Goal: Information Seeking & Learning: Learn about a topic

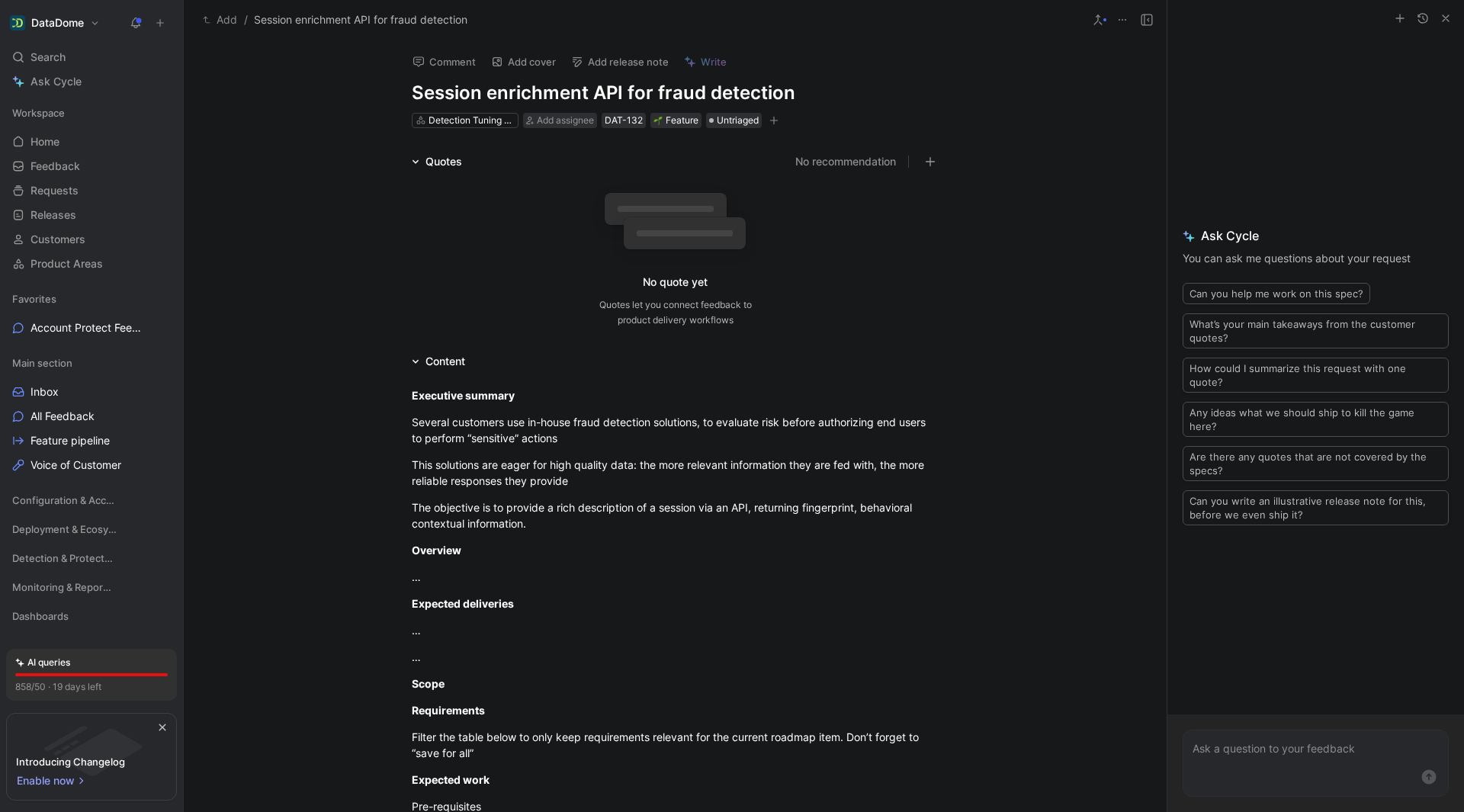
click at [1447, 18] on icon "button" at bounding box center [1446, 19] width 13 height 13
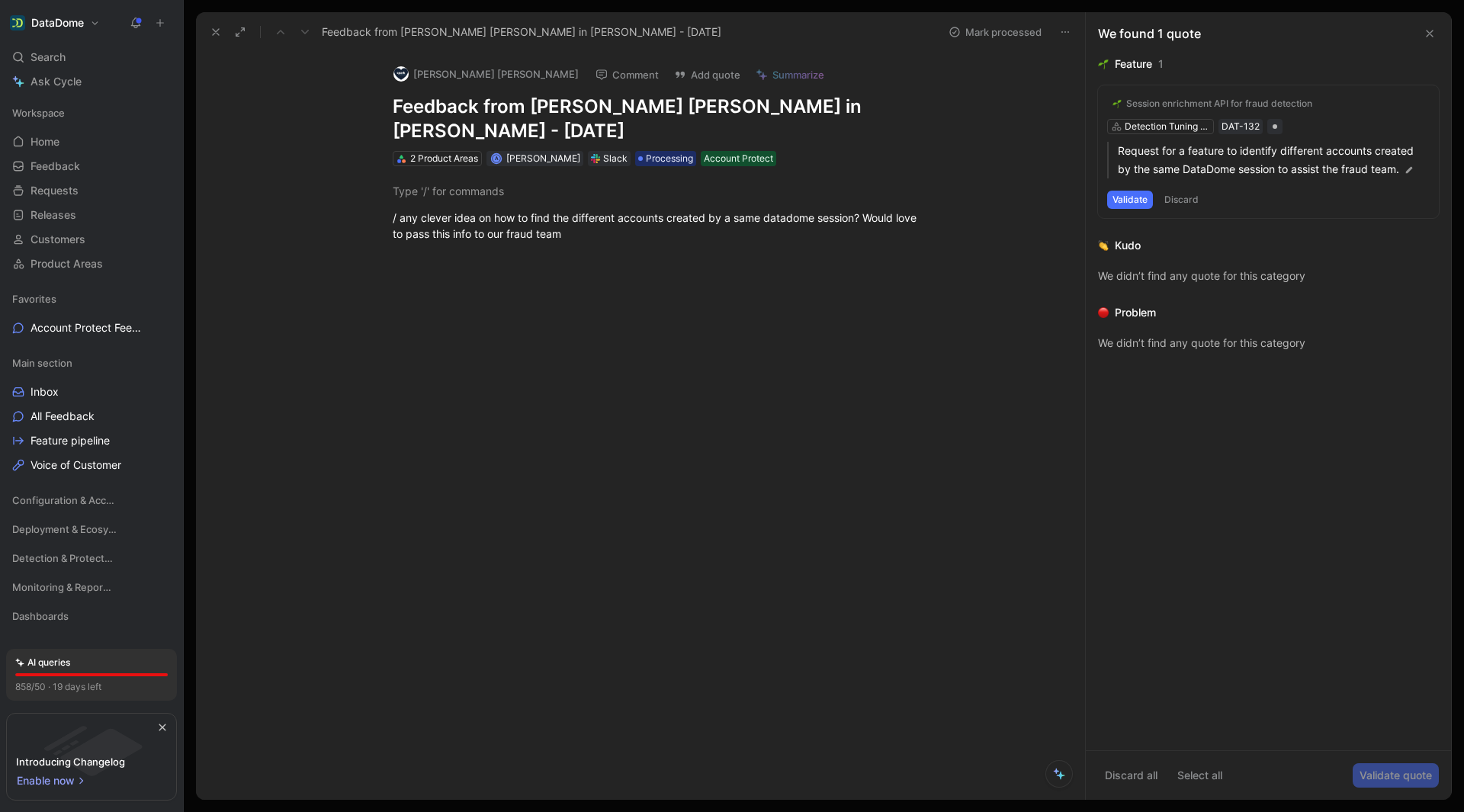
click at [1432, 31] on use at bounding box center [1430, 34] width 6 height 6
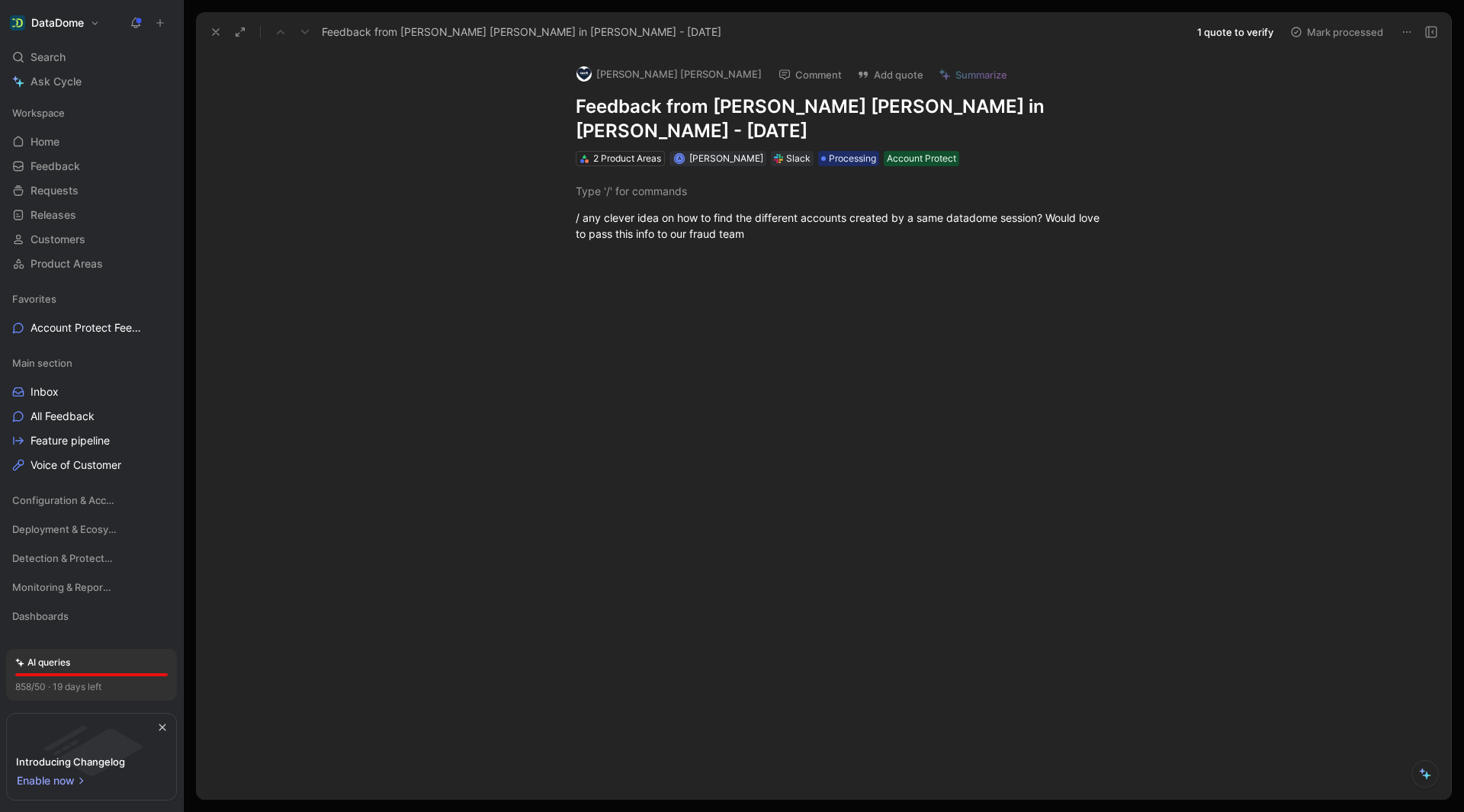
click at [206, 27] on button at bounding box center [215, 31] width 21 height 21
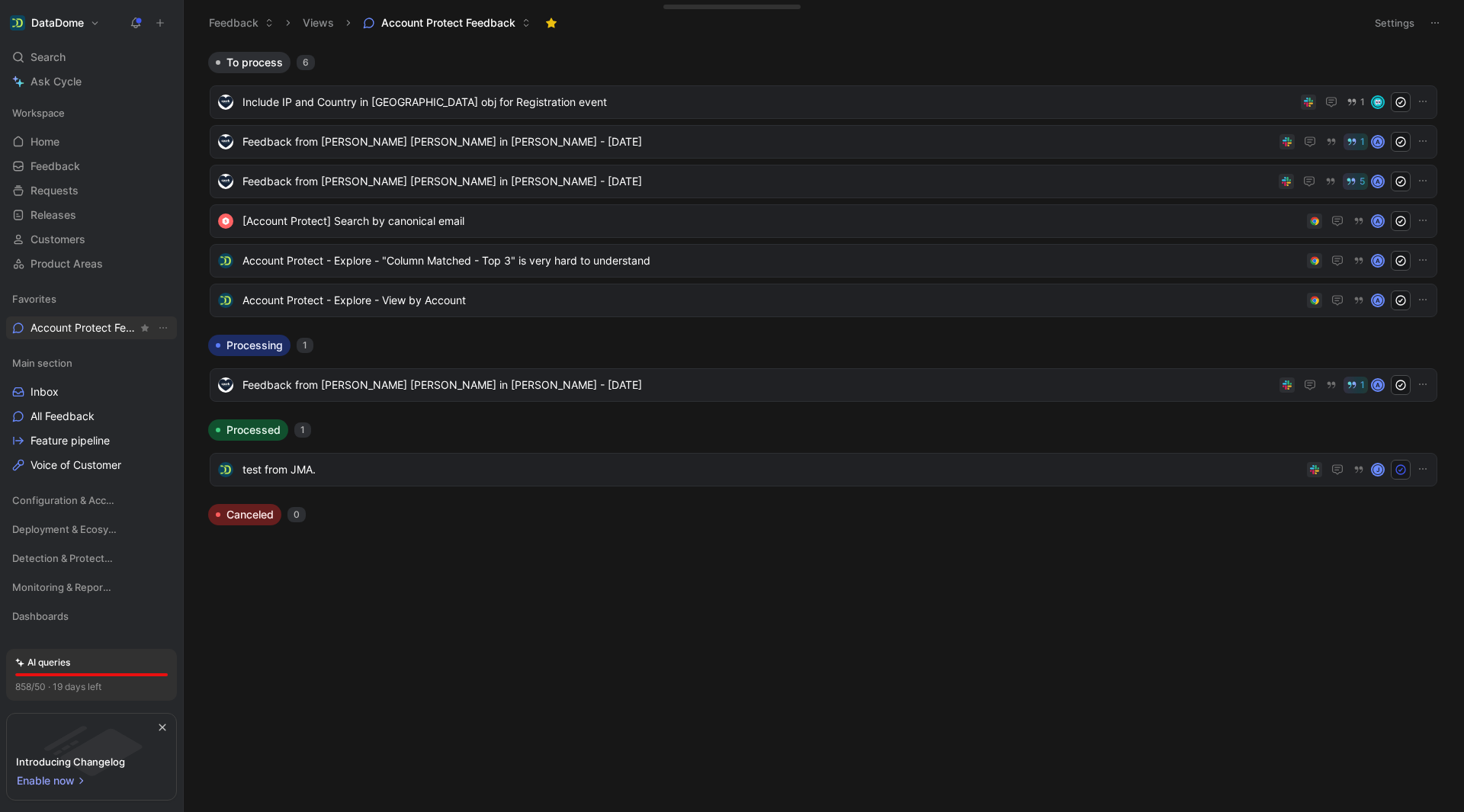
click at [76, 327] on span "Account Protect Feedback" at bounding box center [84, 328] width 107 height 16
click at [518, 387] on span "Feedback from [PERSON_NAME] [PERSON_NAME] in [PERSON_NAME] - [DATE]" at bounding box center [757, 385] width 1031 height 18
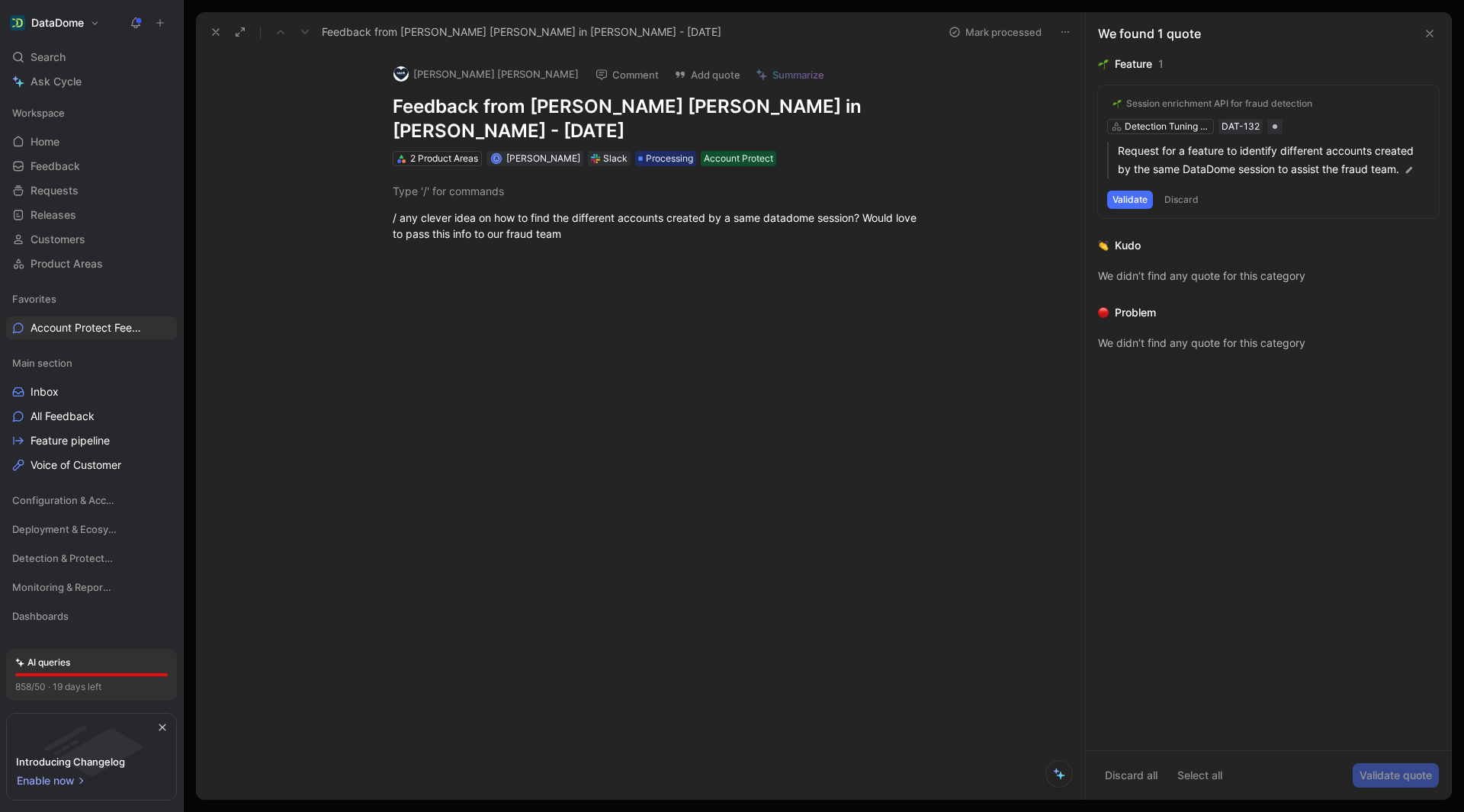
click at [1356, 104] on div "Session enrichment API for fraud detection Detection Tuning & Enrichment DAT-13…" at bounding box center [1269, 152] width 341 height 133
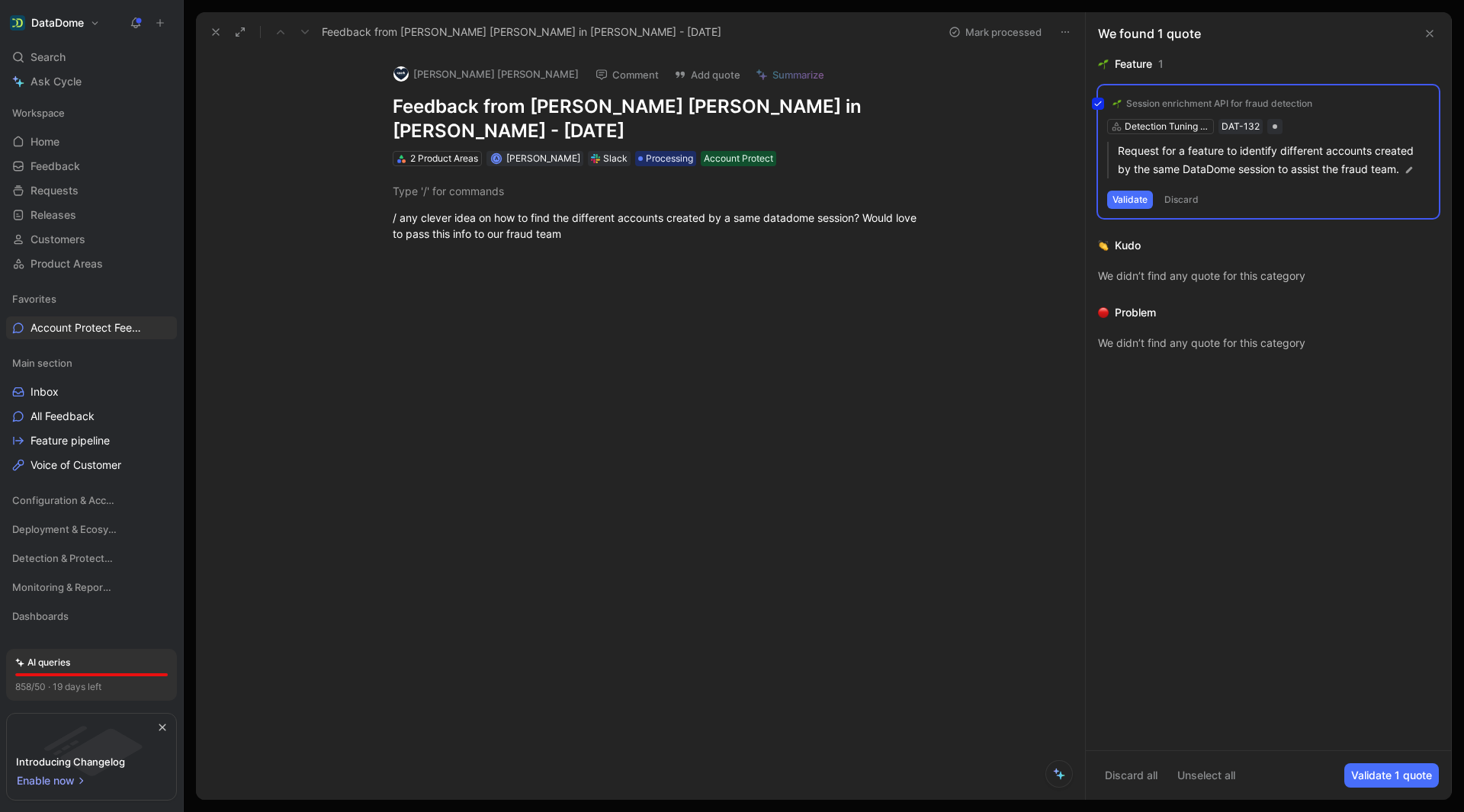
click at [1356, 104] on div "Session enrichment API for fraud detection Detection Tuning & Enrichment DAT-13…" at bounding box center [1269, 152] width 341 height 133
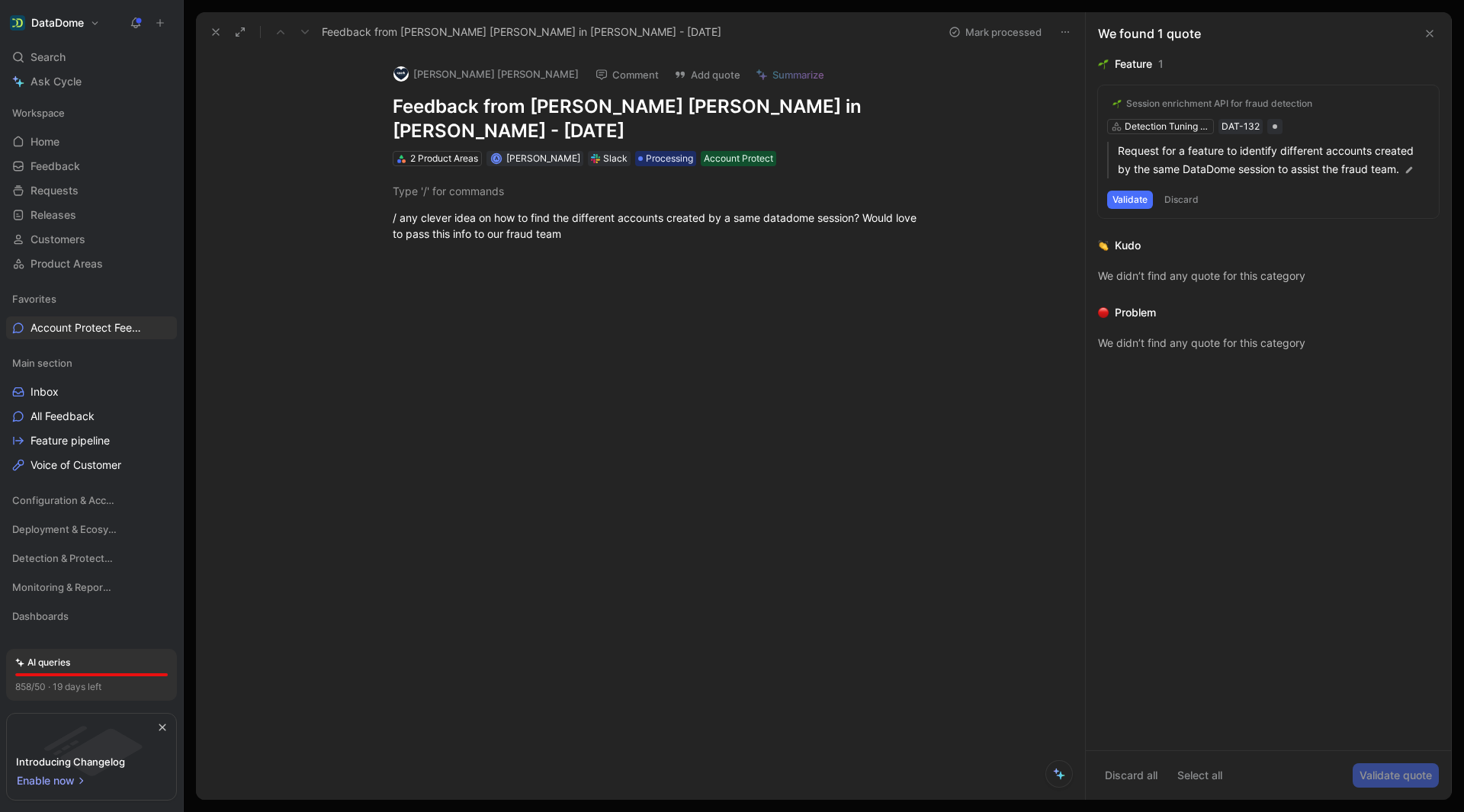
click at [1217, 105] on div "Session enrichment API for fraud detection" at bounding box center [1219, 104] width 186 height 13
click at [1323, 158] on p "Request for a feature to identify different accounts created by the same DataDo…" at bounding box center [1273, 159] width 312 height 37
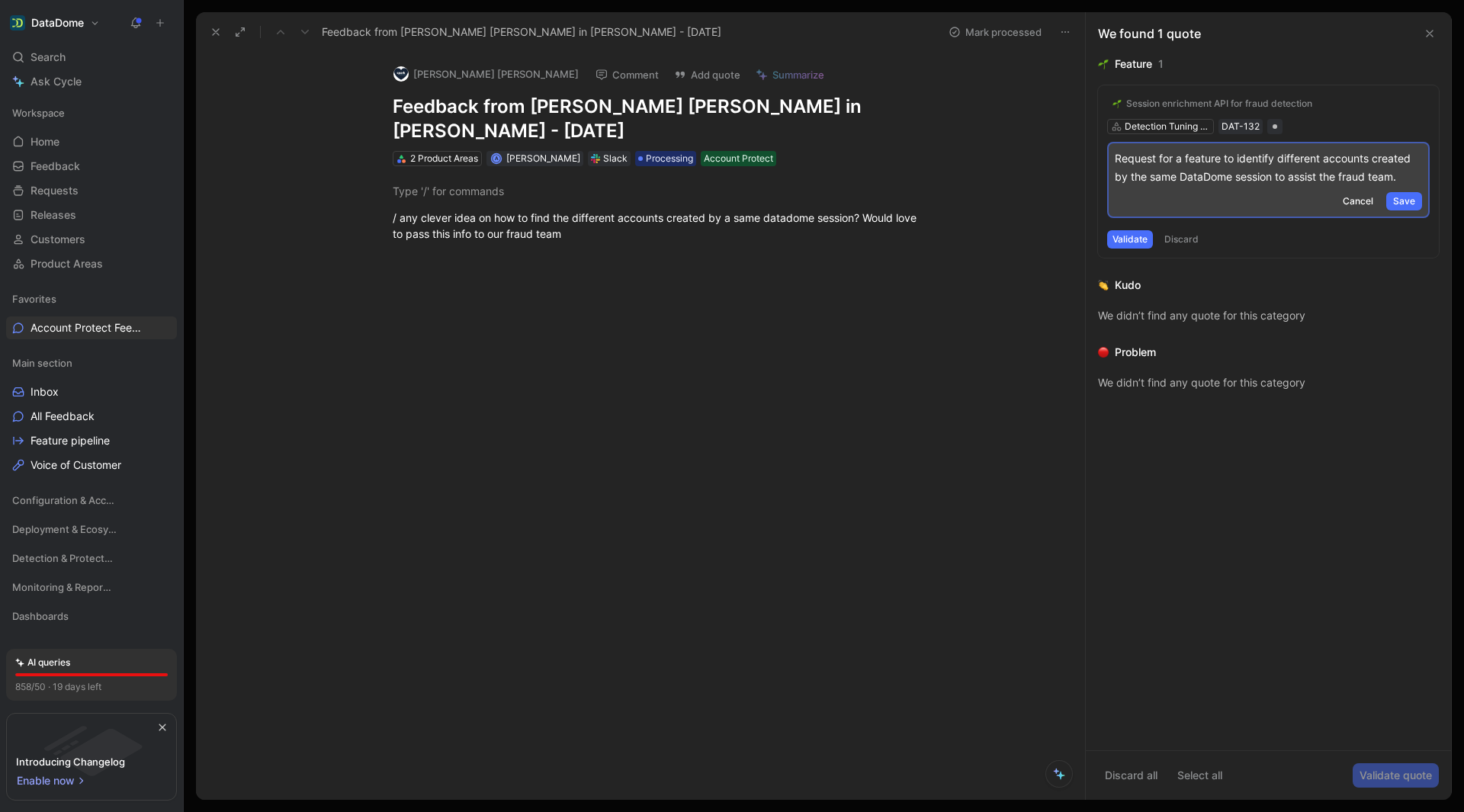
click at [1365, 203] on span "Cancel" at bounding box center [1358, 202] width 30 height 16
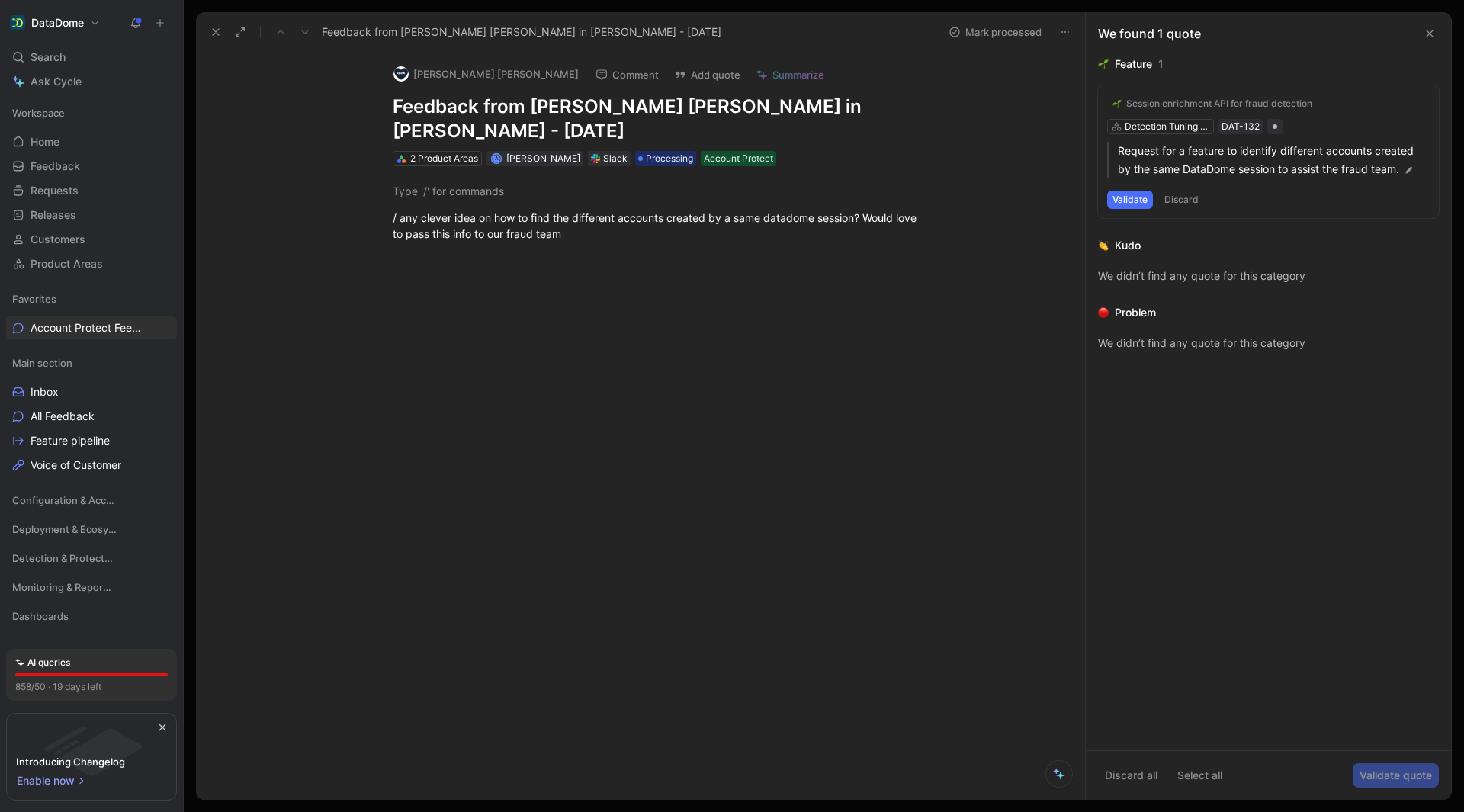
click at [1133, 59] on div "Feature" at bounding box center [1133, 63] width 38 height 18
click at [1127, 191] on icon at bounding box center [1123, 192] width 11 height 11
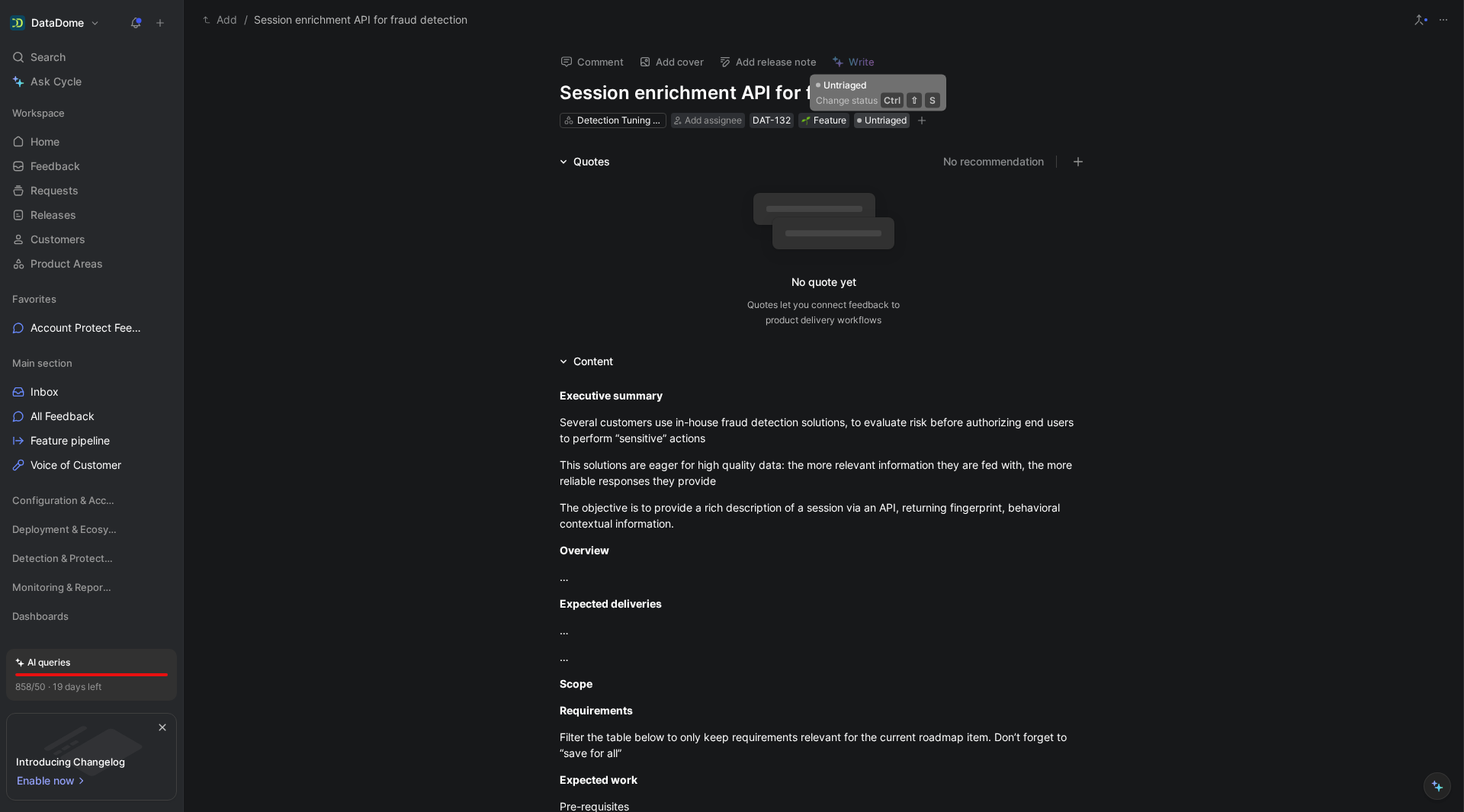
click at [887, 122] on span "Untriaged" at bounding box center [886, 120] width 42 height 16
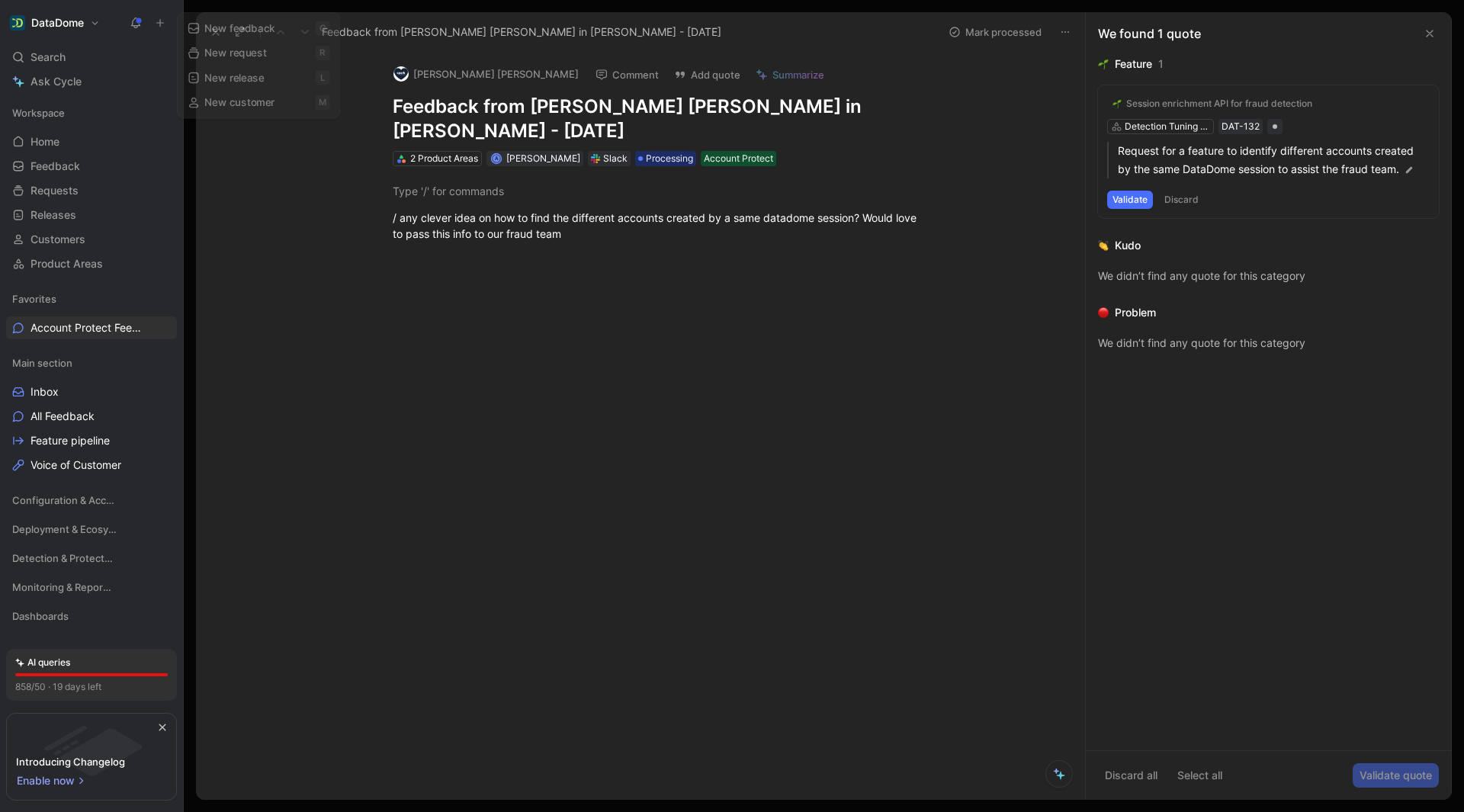
click at [157, 21] on icon at bounding box center [160, 23] width 11 height 11
click at [67, 141] on link "Home G then H" at bounding box center [91, 141] width 171 height 23
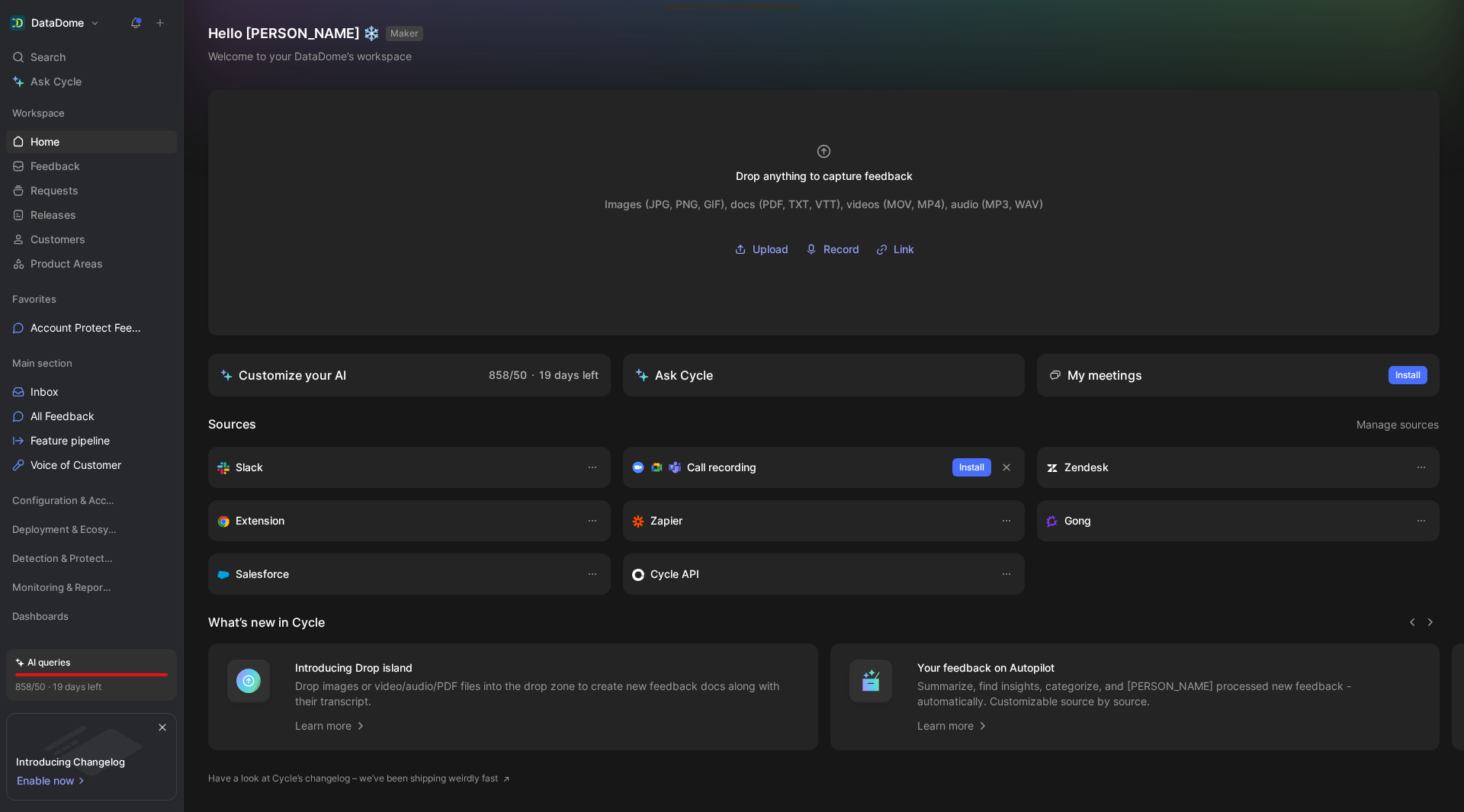
click at [164, 17] on icon at bounding box center [160, 23] width 11 height 11
click at [1004, 424] on header "Sources Manage sources" at bounding box center [824, 424] width 1232 height 20
click at [1049, 589] on div "Slack Call recording Install Zendesk Extension Zapier Gong Salesforce Cycle API" at bounding box center [824, 520] width 1232 height 148
click at [57, 332] on span "Account Protect Feedback" at bounding box center [84, 328] width 107 height 16
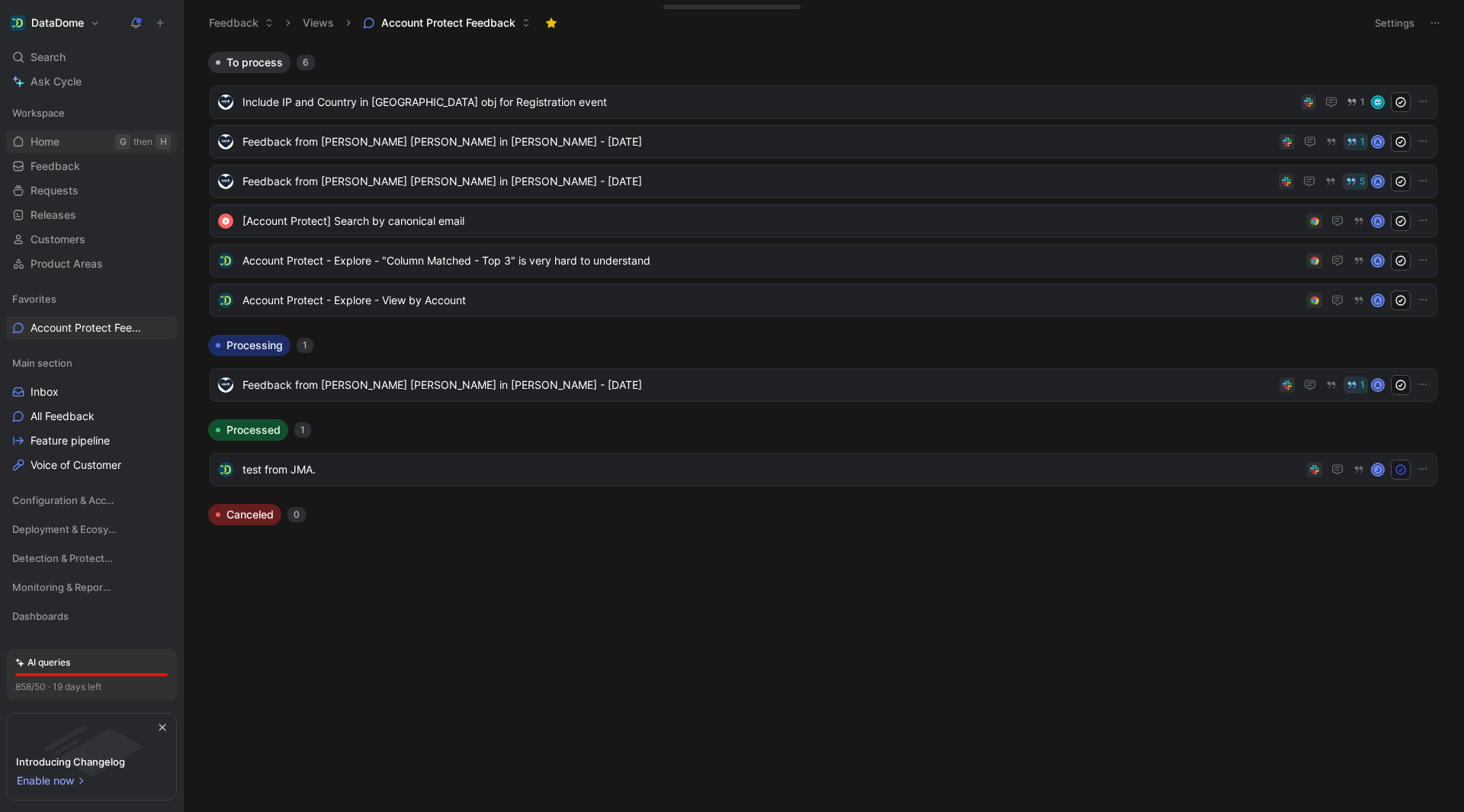
click at [73, 144] on link "Home G then H" at bounding box center [91, 141] width 171 height 23
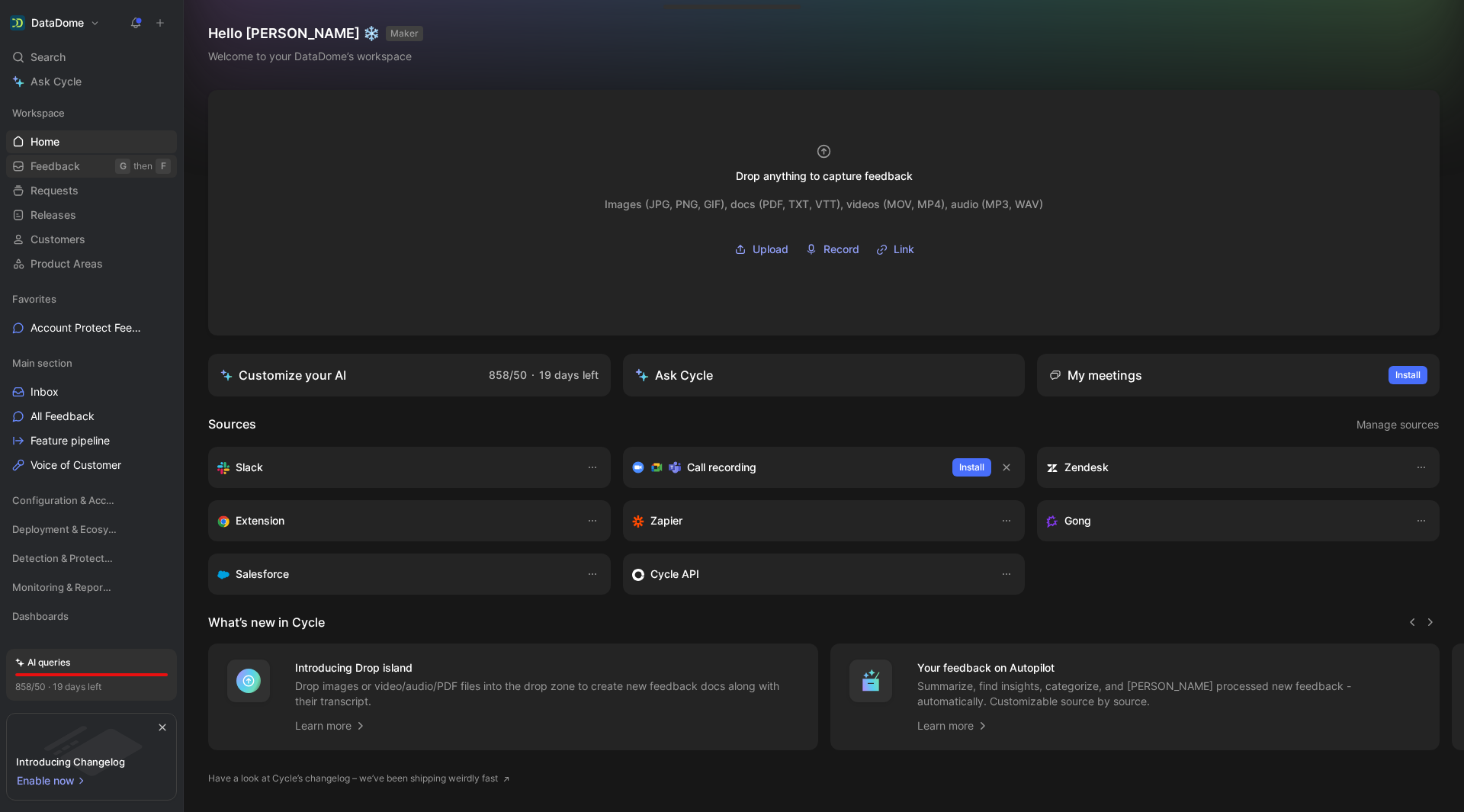
click at [64, 173] on span "Feedback" at bounding box center [55, 166] width 49 height 16
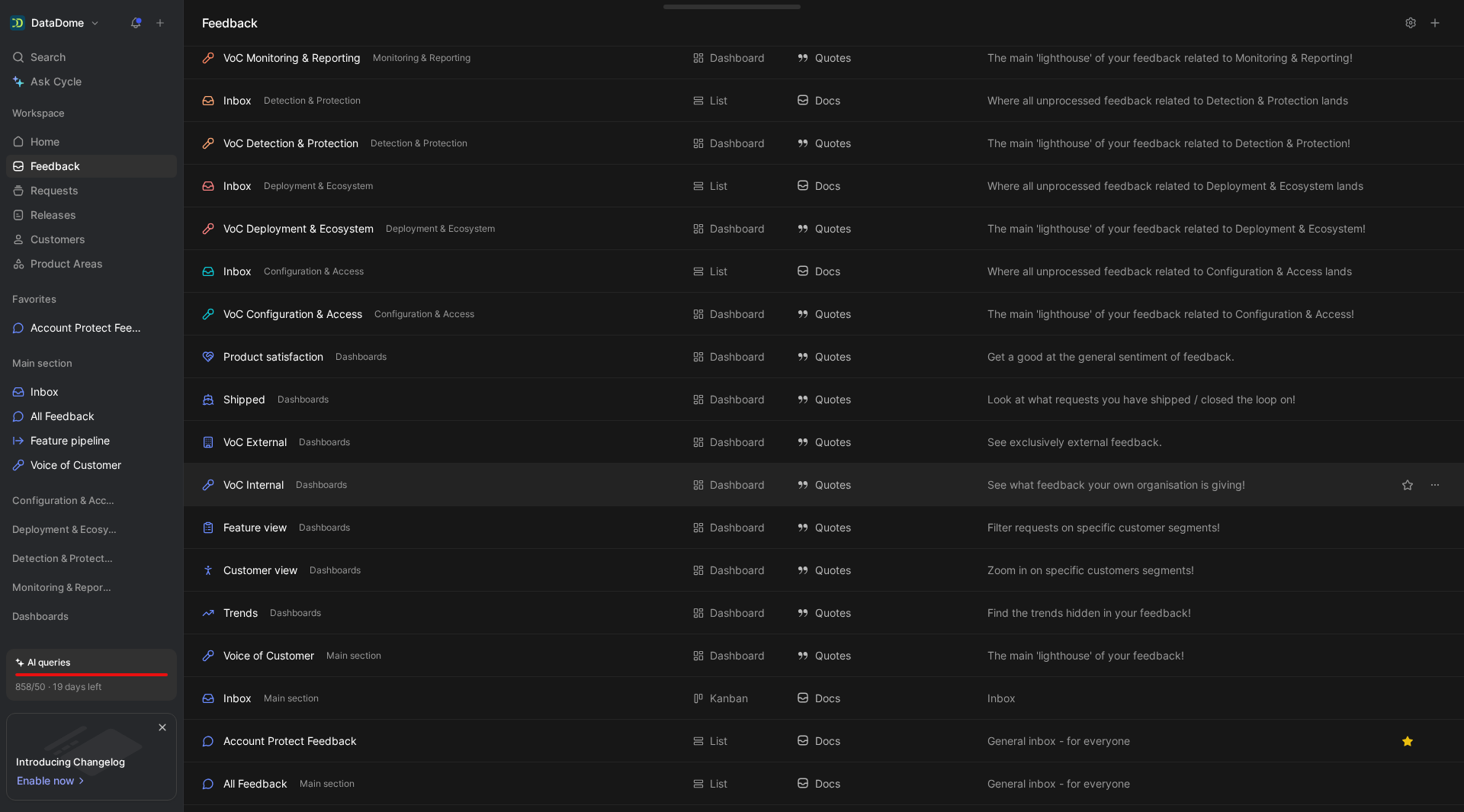
scroll to position [128, 0]
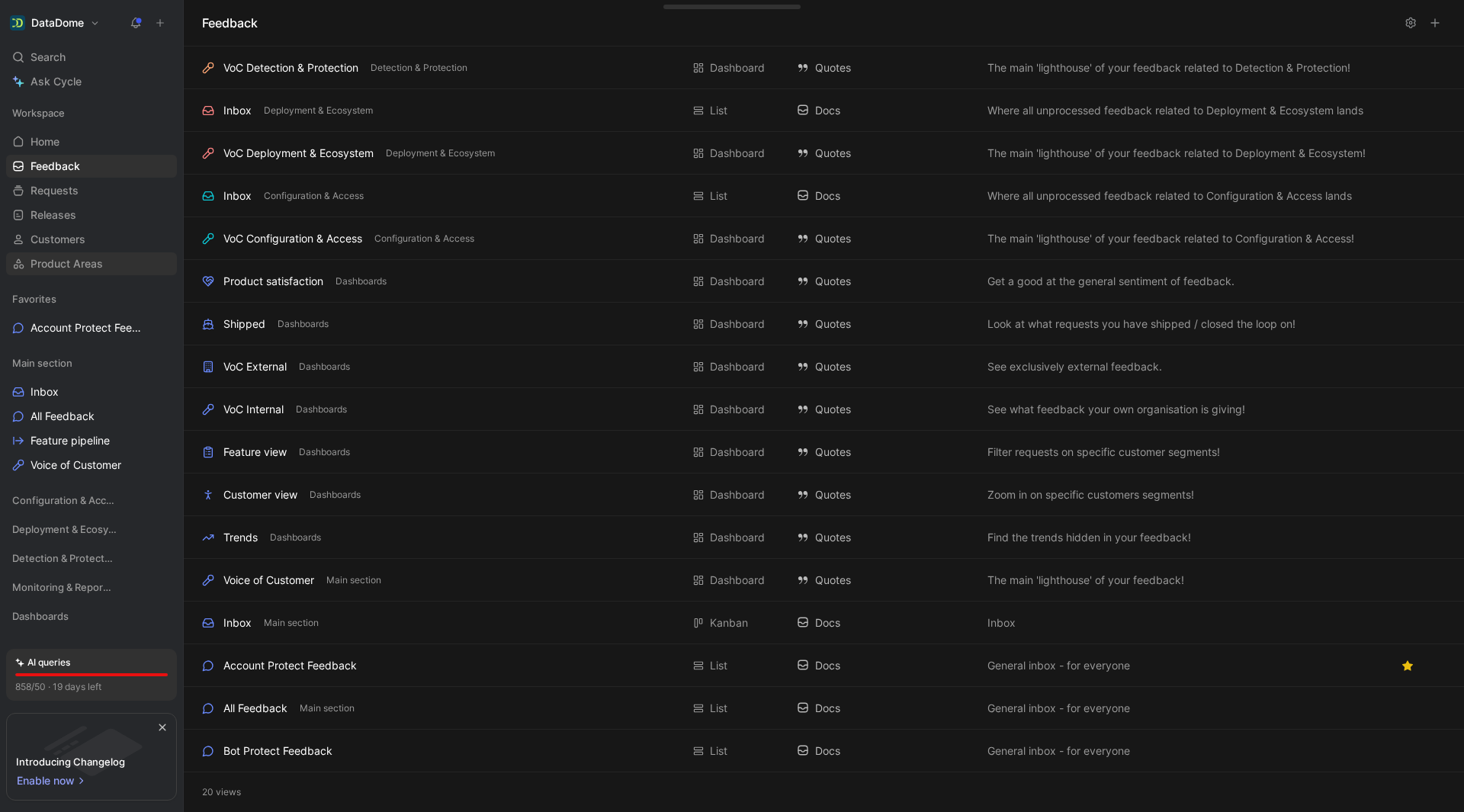
click at [77, 257] on span "Product Areas" at bounding box center [66, 264] width 73 height 16
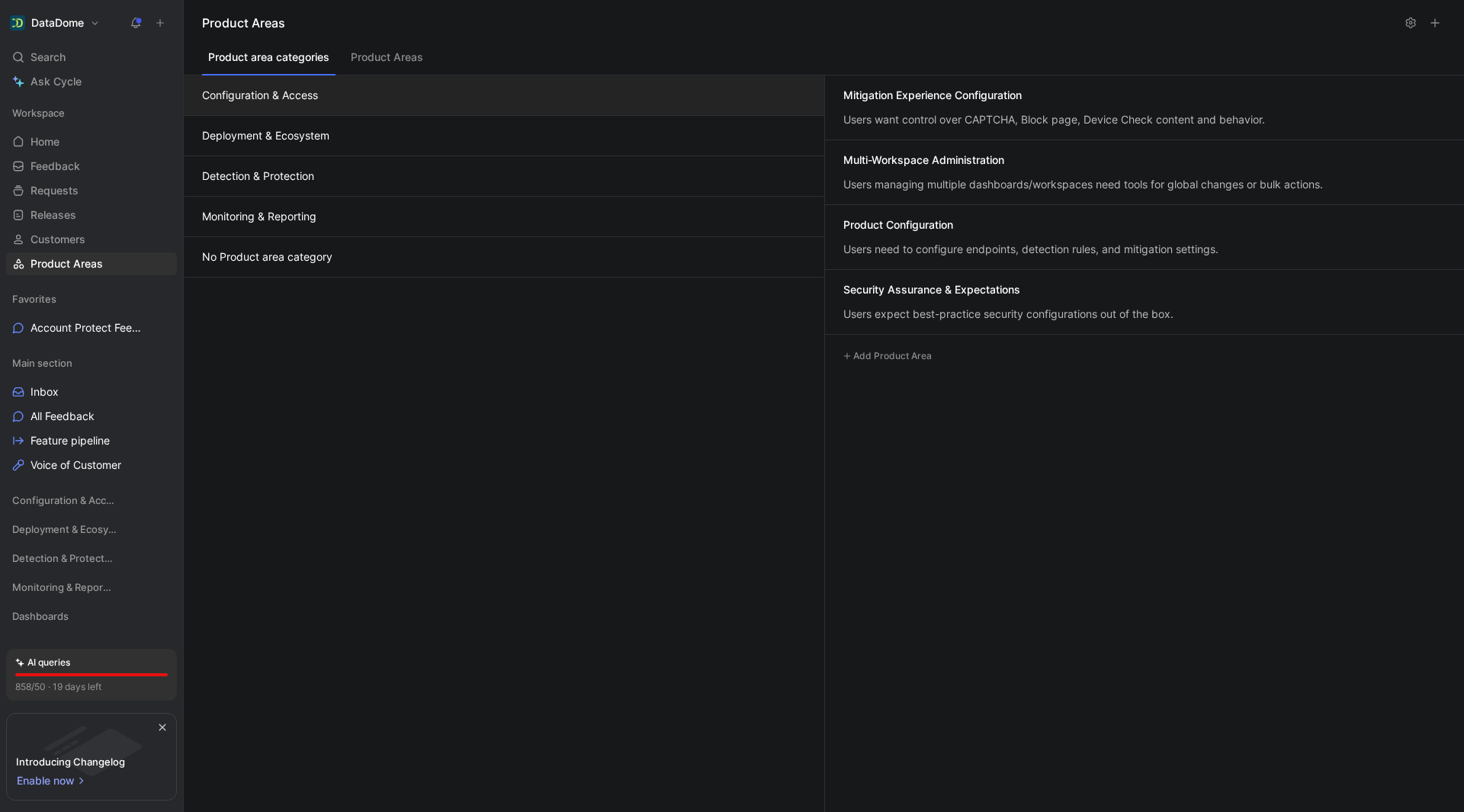
click at [381, 56] on button "Product Areas" at bounding box center [387, 61] width 84 height 29
click at [292, 55] on button "Product area categories" at bounding box center [269, 61] width 134 height 29
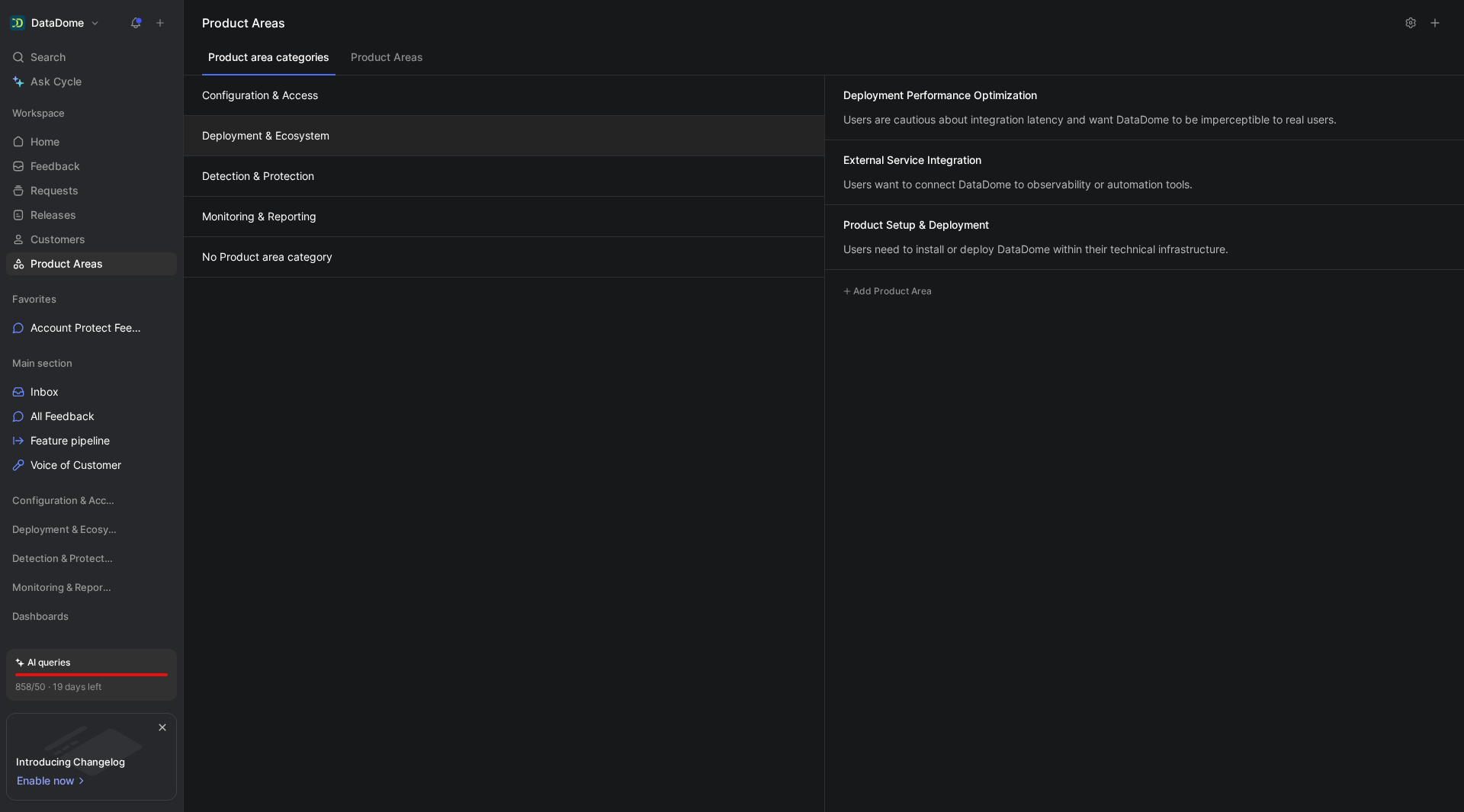
click at [530, 131] on button "Deployment & Ecosystem" at bounding box center [503, 136] width 640 height 41
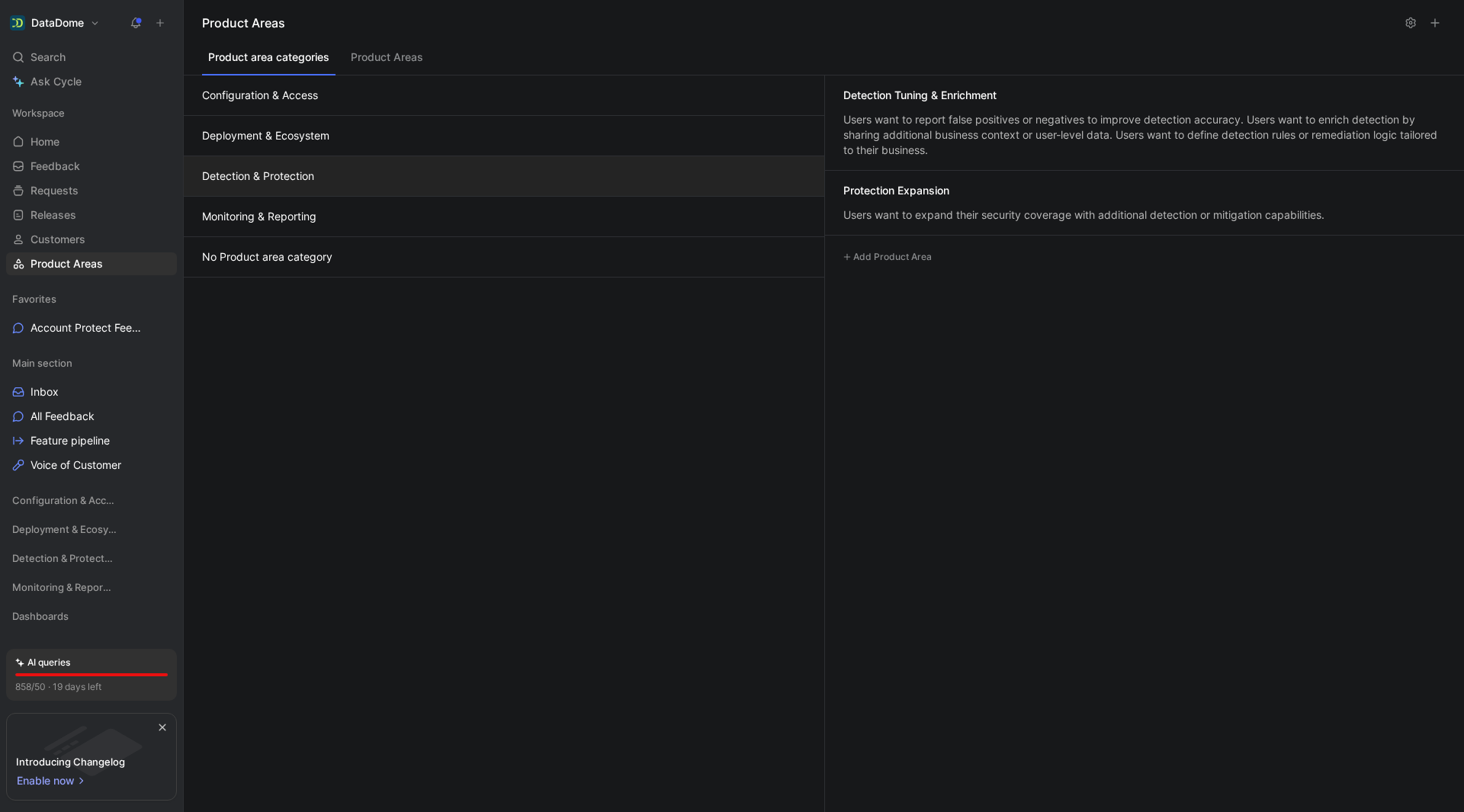
click at [547, 176] on button "Detection & Protection" at bounding box center [503, 177] width 640 height 41
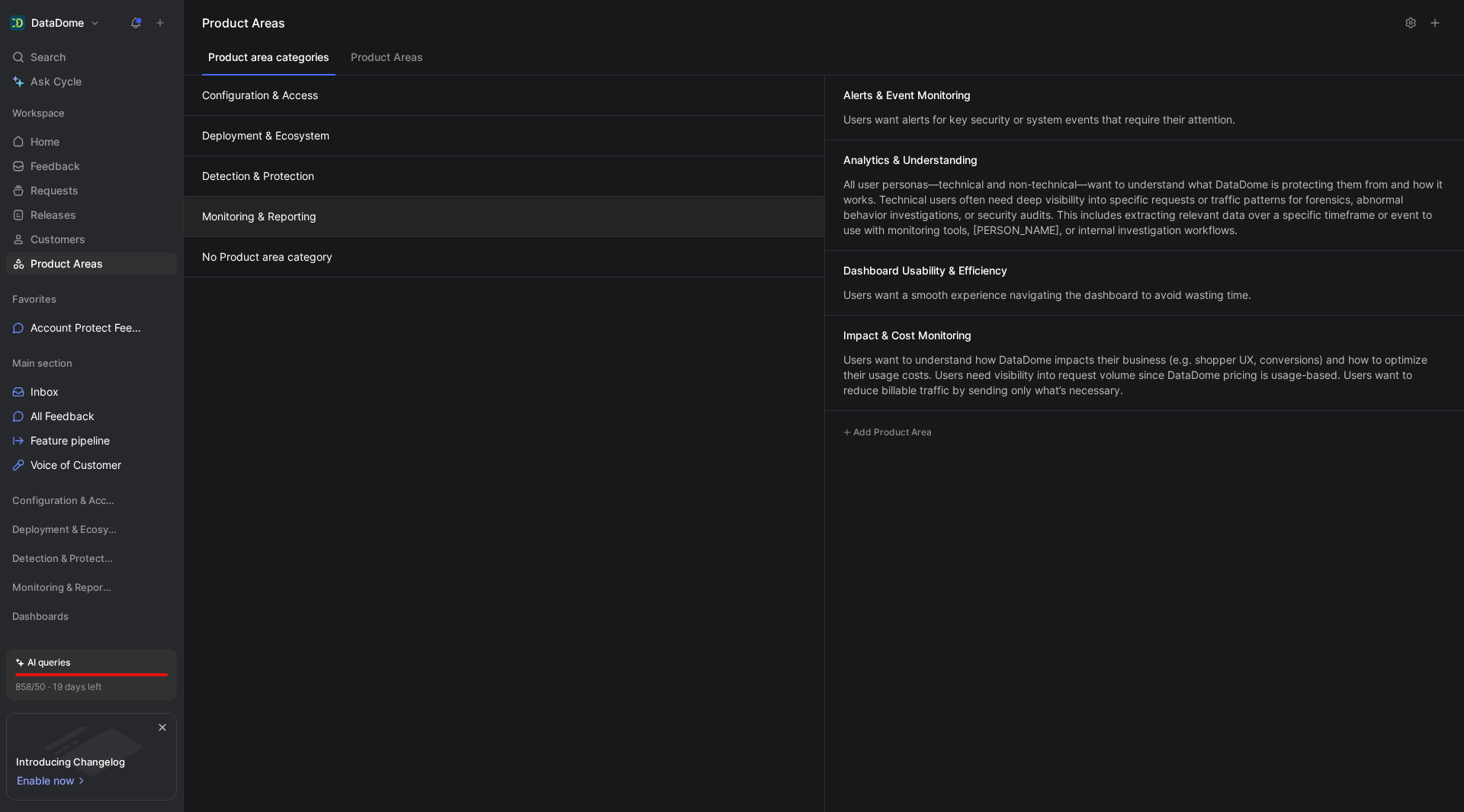
click at [539, 216] on button "Monitoring & Reporting" at bounding box center [503, 217] width 640 height 41
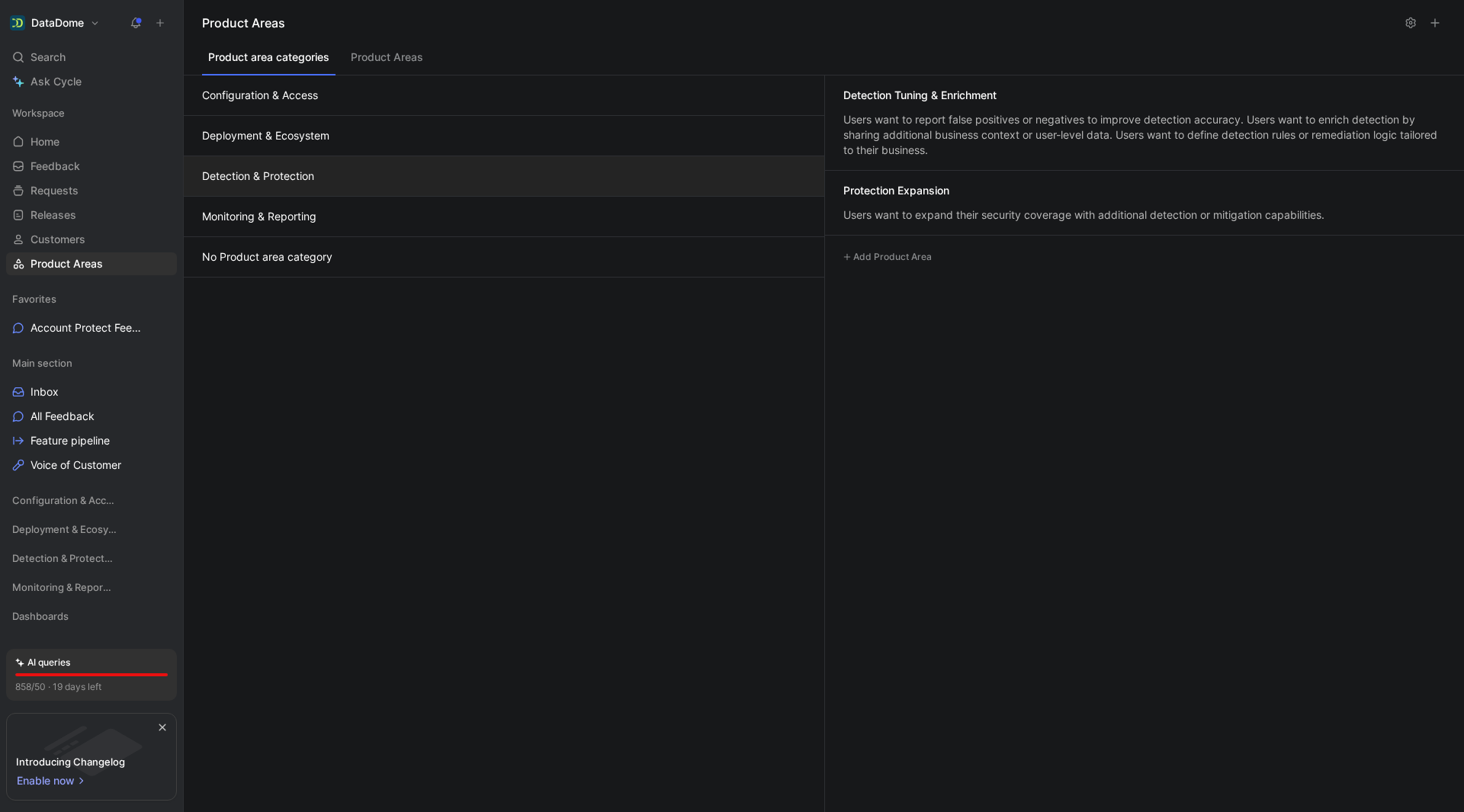
click at [522, 179] on button "Detection & Protection" at bounding box center [503, 177] width 640 height 41
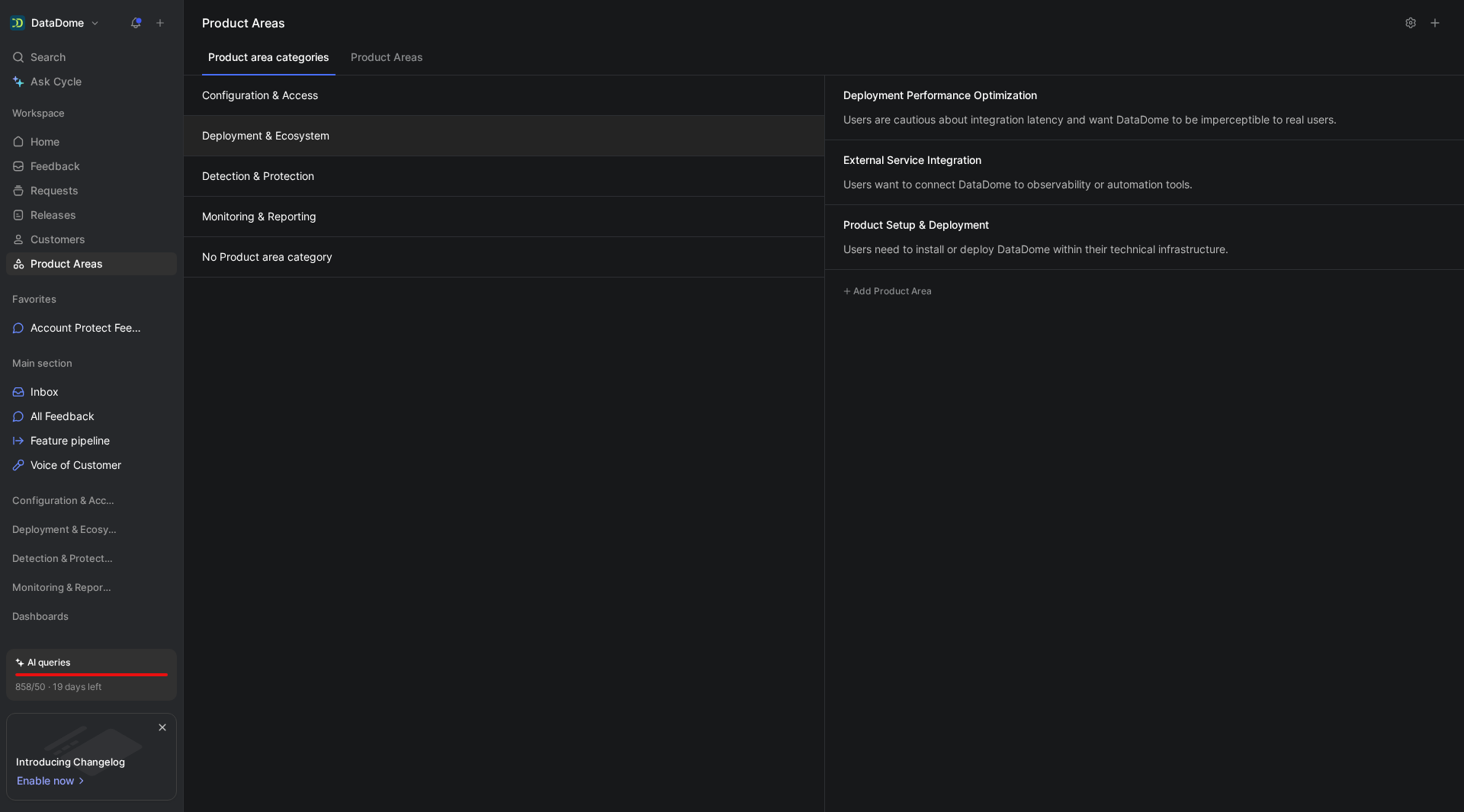
click at [534, 124] on button "Deployment & Ecosystem" at bounding box center [503, 136] width 640 height 41
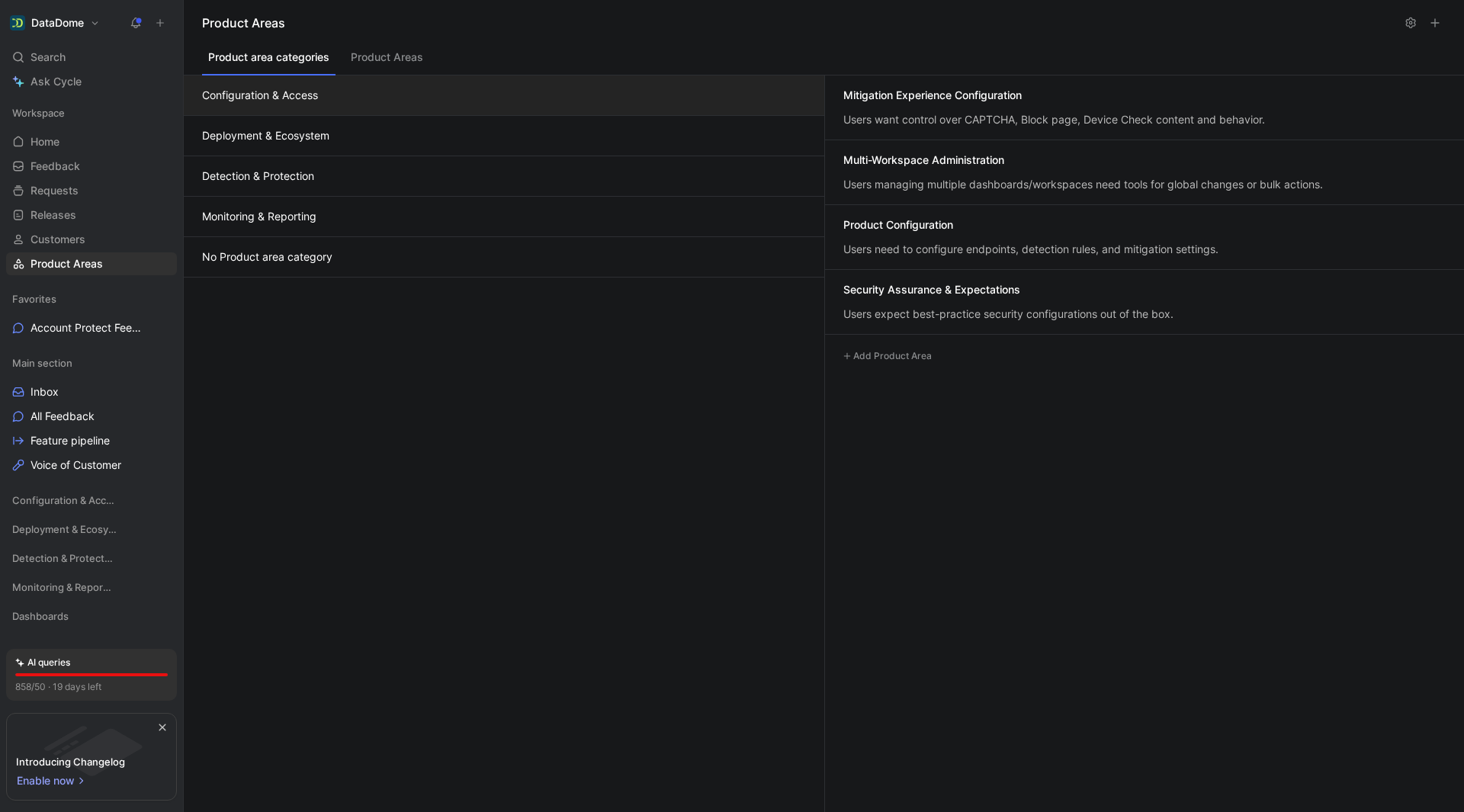
click at [535, 85] on button "Configuration & Access" at bounding box center [503, 96] width 640 height 41
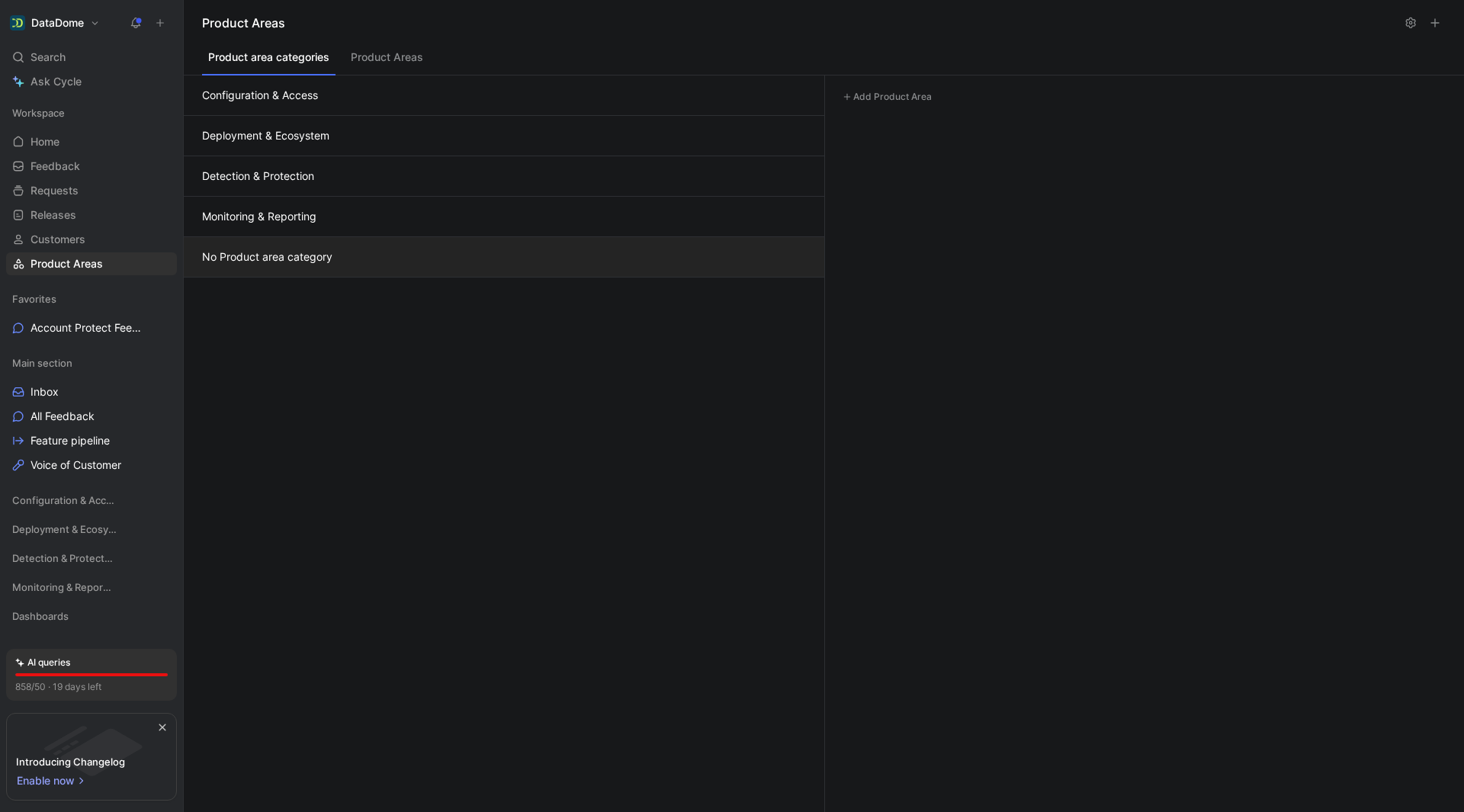
click at [479, 260] on button "No Product area category" at bounding box center [503, 257] width 640 height 41
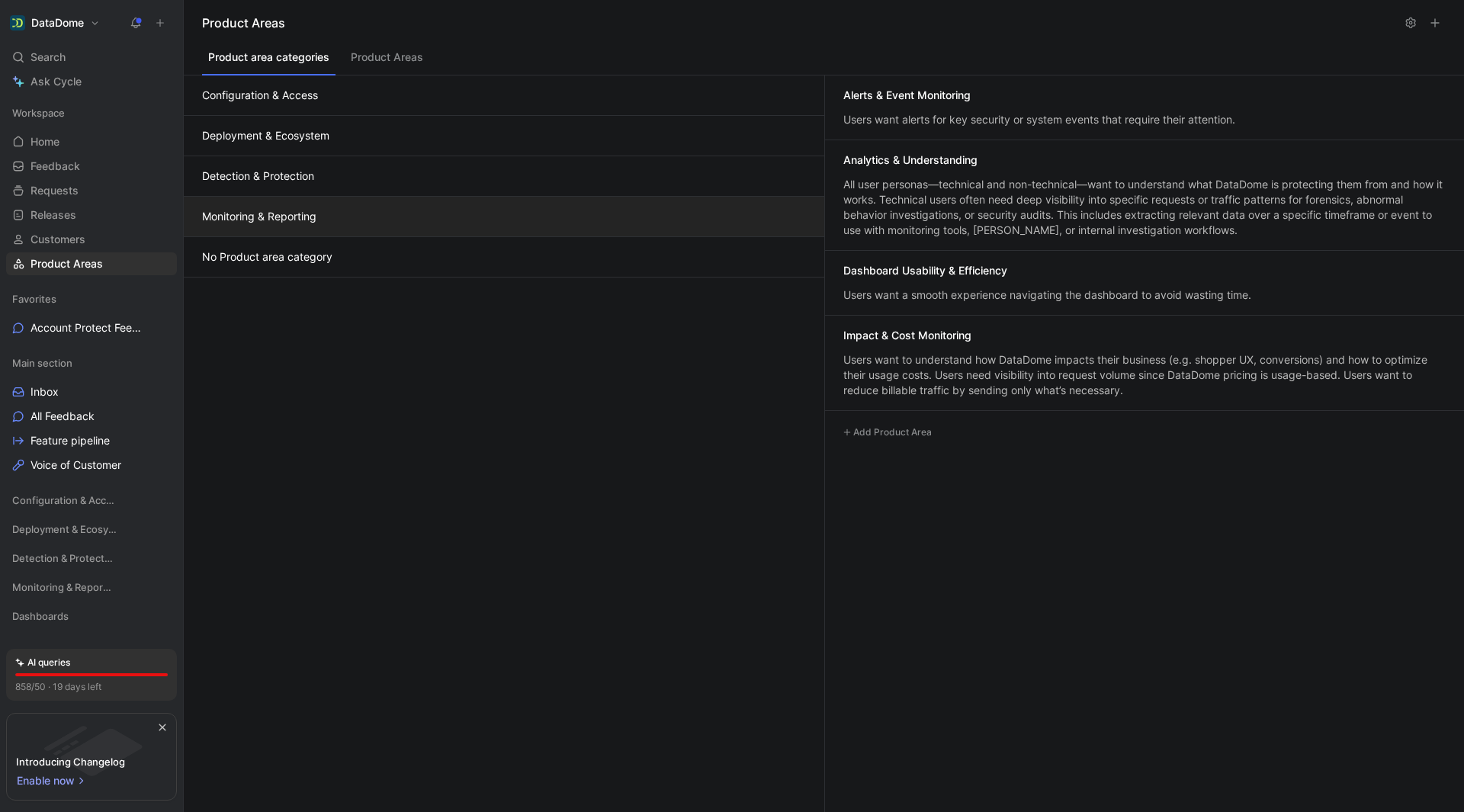
click at [473, 223] on button "Monitoring & Reporting" at bounding box center [503, 217] width 640 height 41
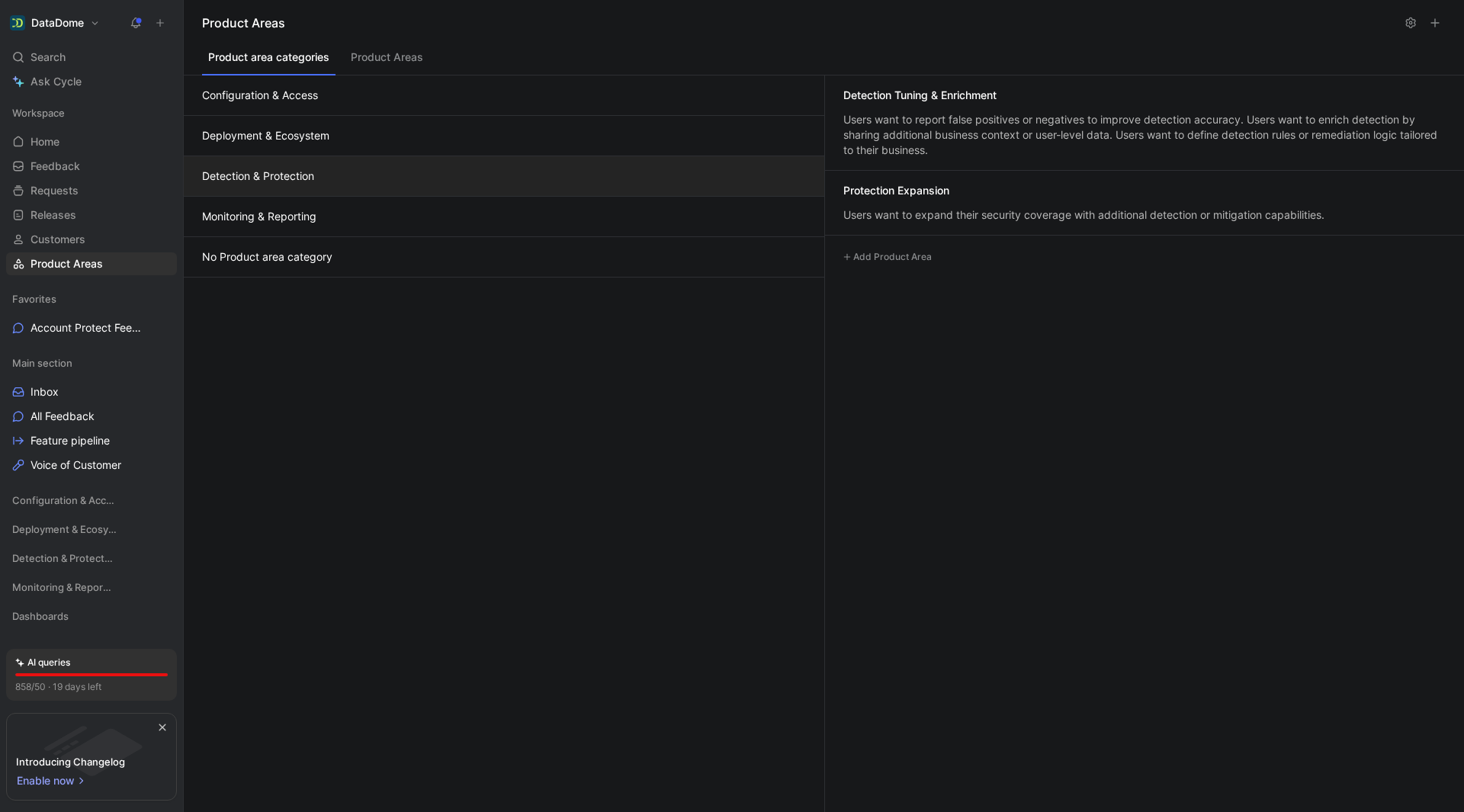
click at [479, 181] on button "Detection & Protection" at bounding box center [503, 177] width 640 height 41
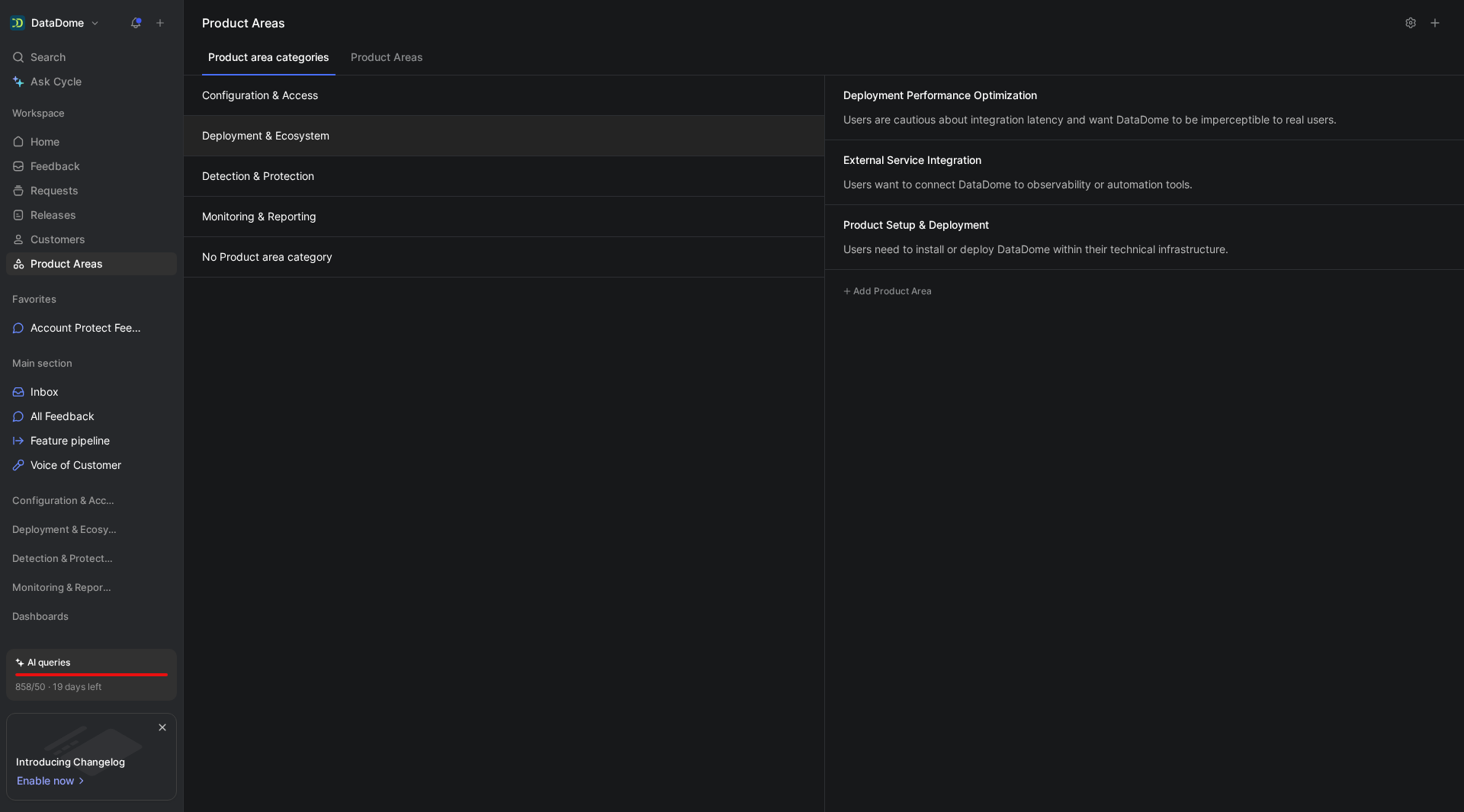
click at [488, 145] on button "Deployment & Ecosystem" at bounding box center [503, 136] width 640 height 41
click at [443, 180] on button "Detection & Protection" at bounding box center [503, 177] width 640 height 41
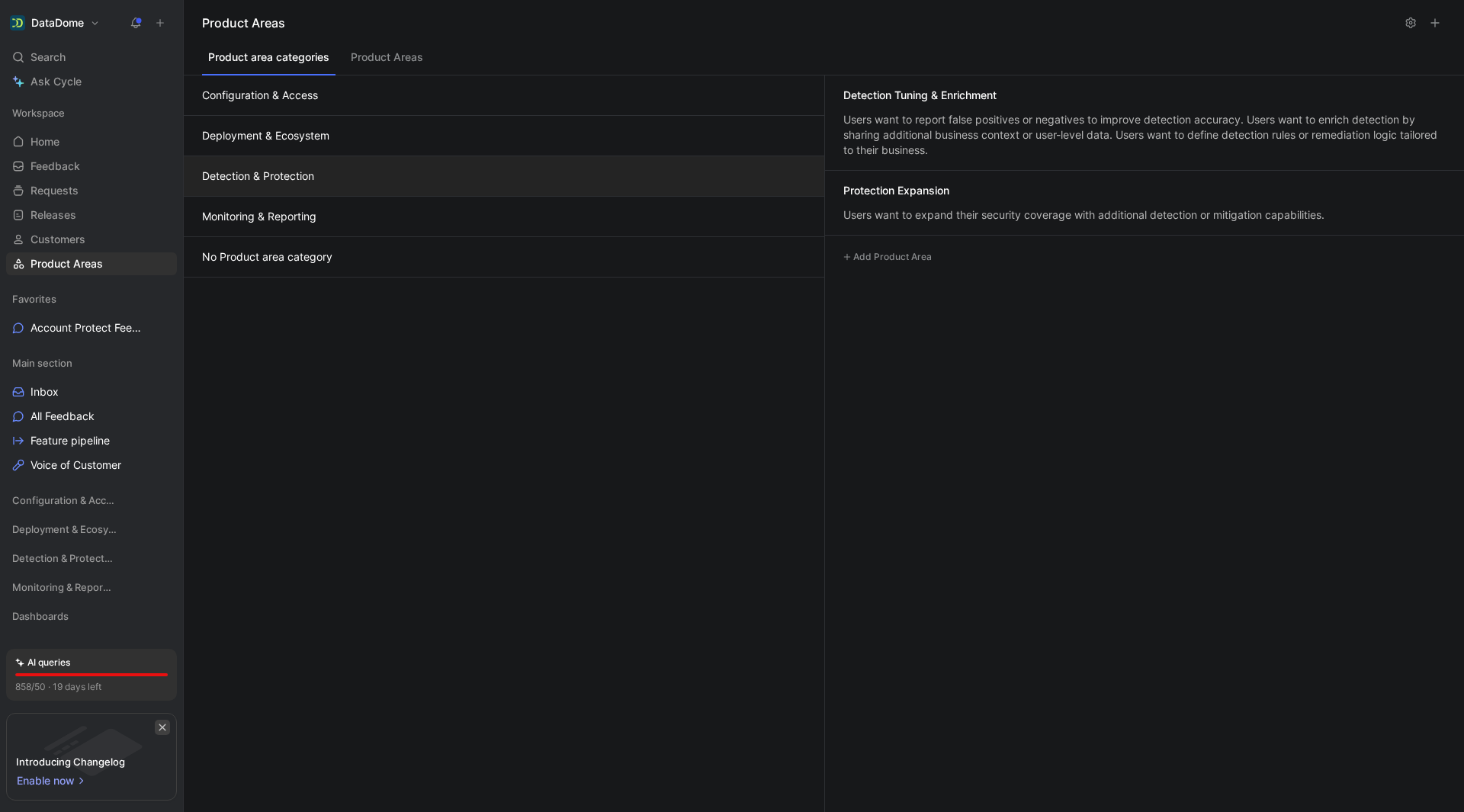
click at [155, 729] on button "button" at bounding box center [163, 728] width 16 height 16
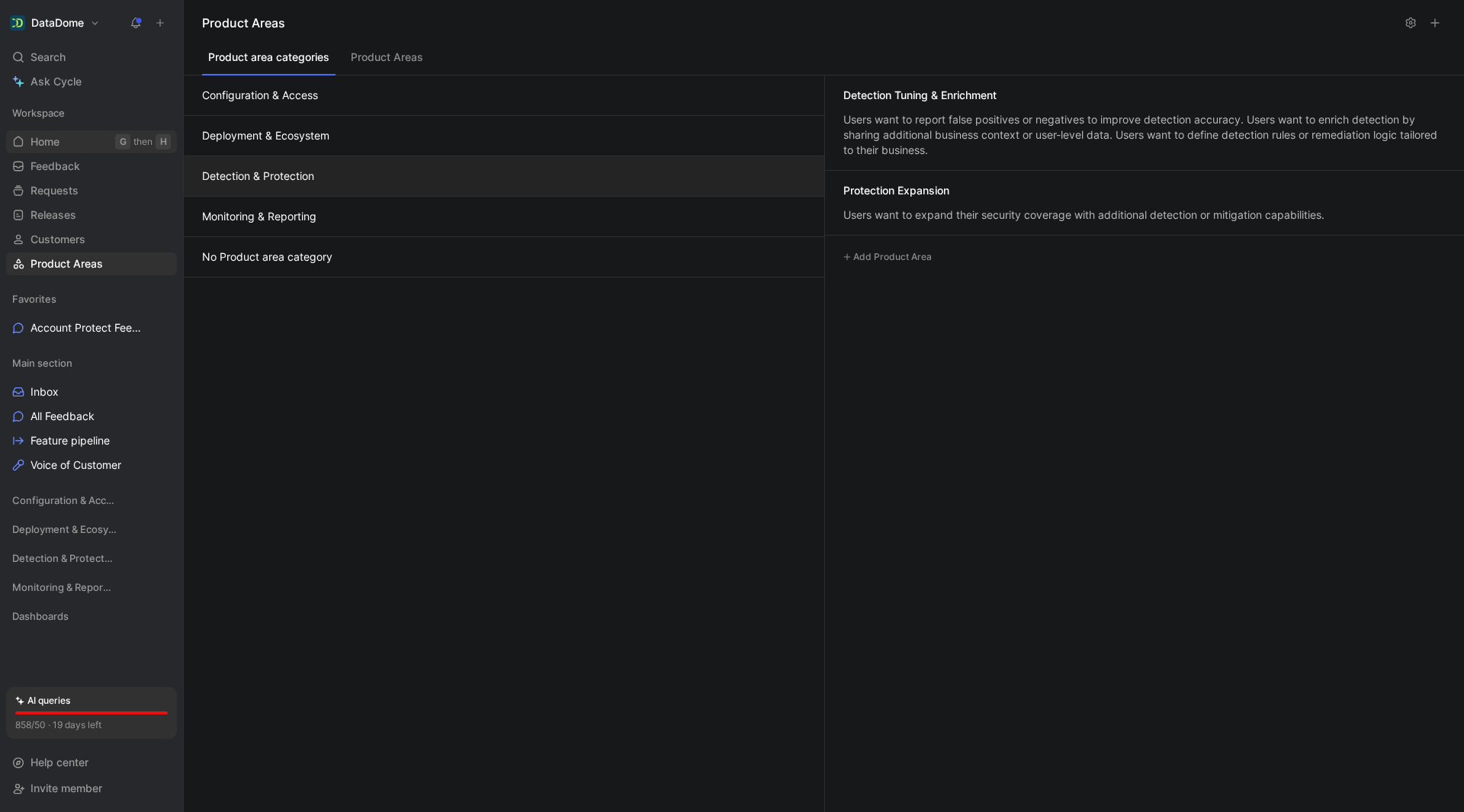
click at [59, 147] on span "Home" at bounding box center [45, 142] width 29 height 16
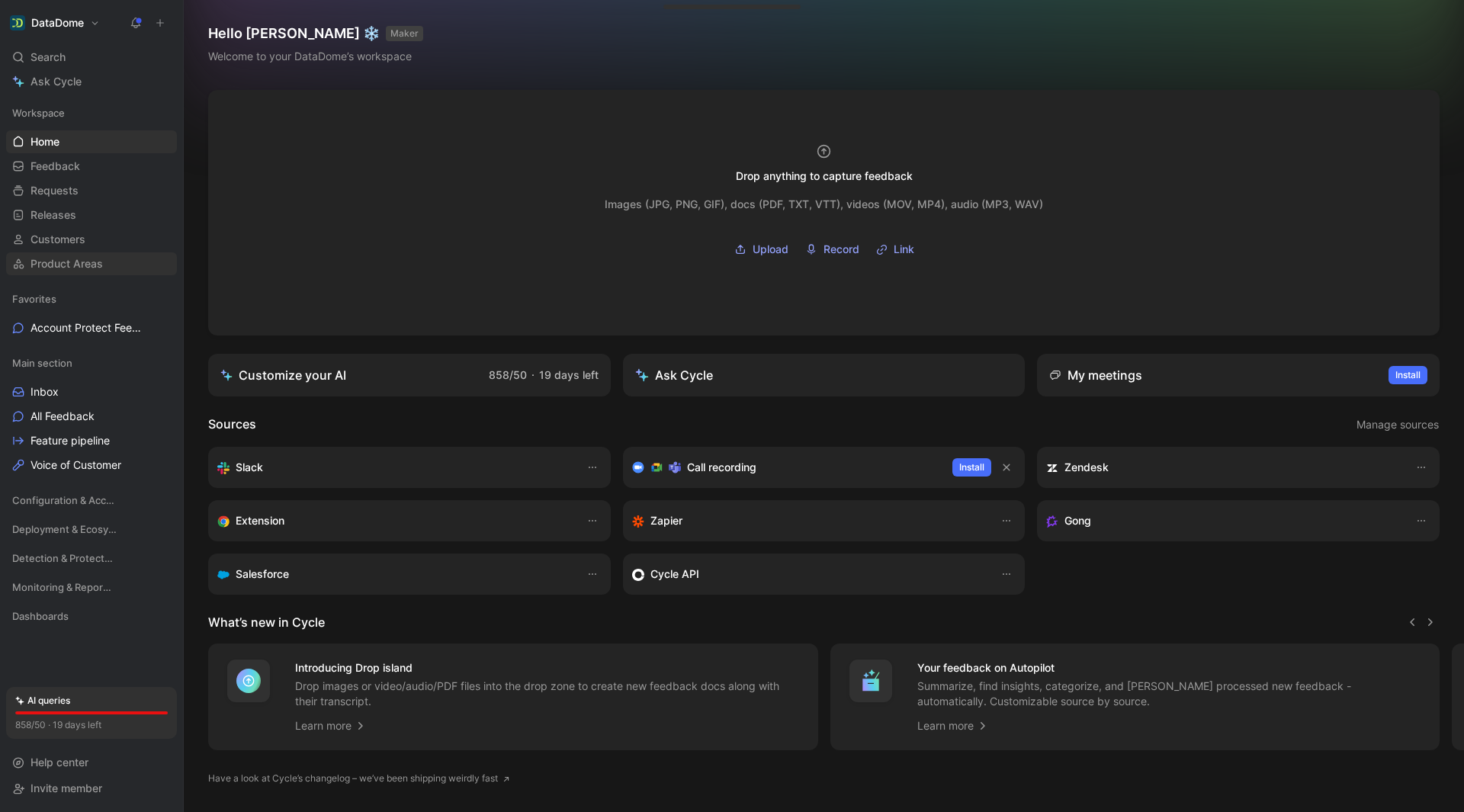
click at [84, 261] on span "Product Areas" at bounding box center [66, 264] width 73 height 16
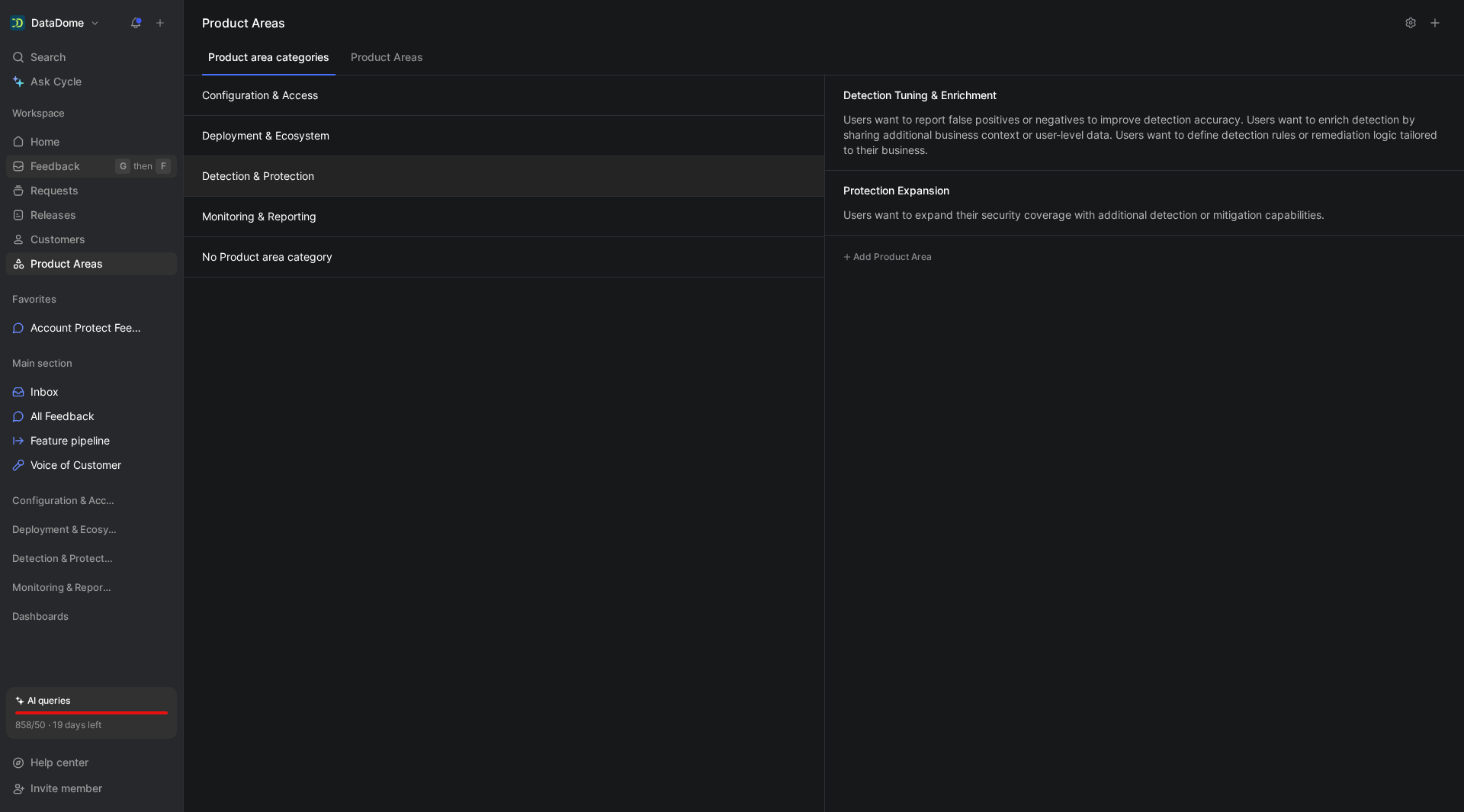
click at [70, 164] on span "Feedback" at bounding box center [55, 166] width 49 height 16
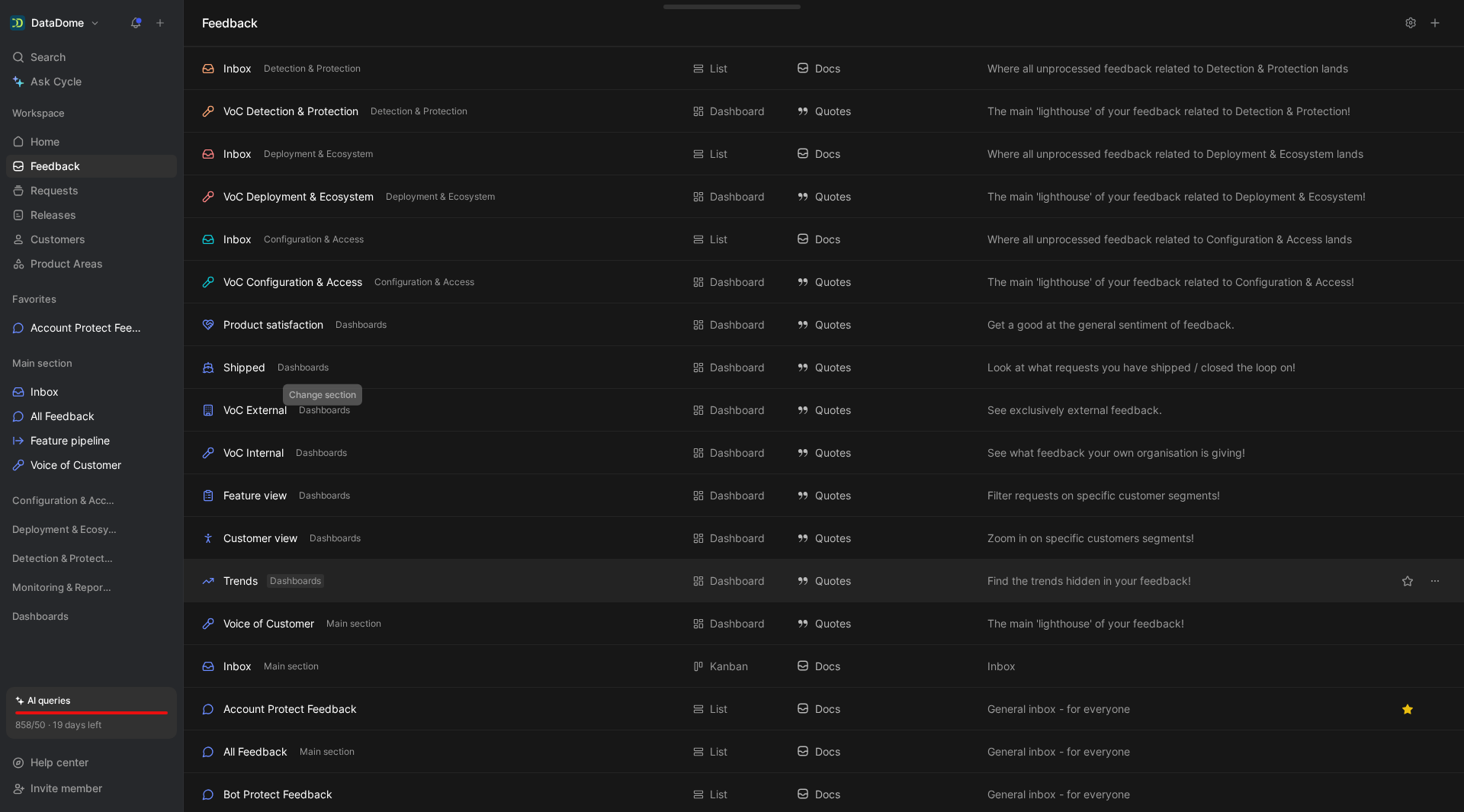
scroll to position [128, 0]
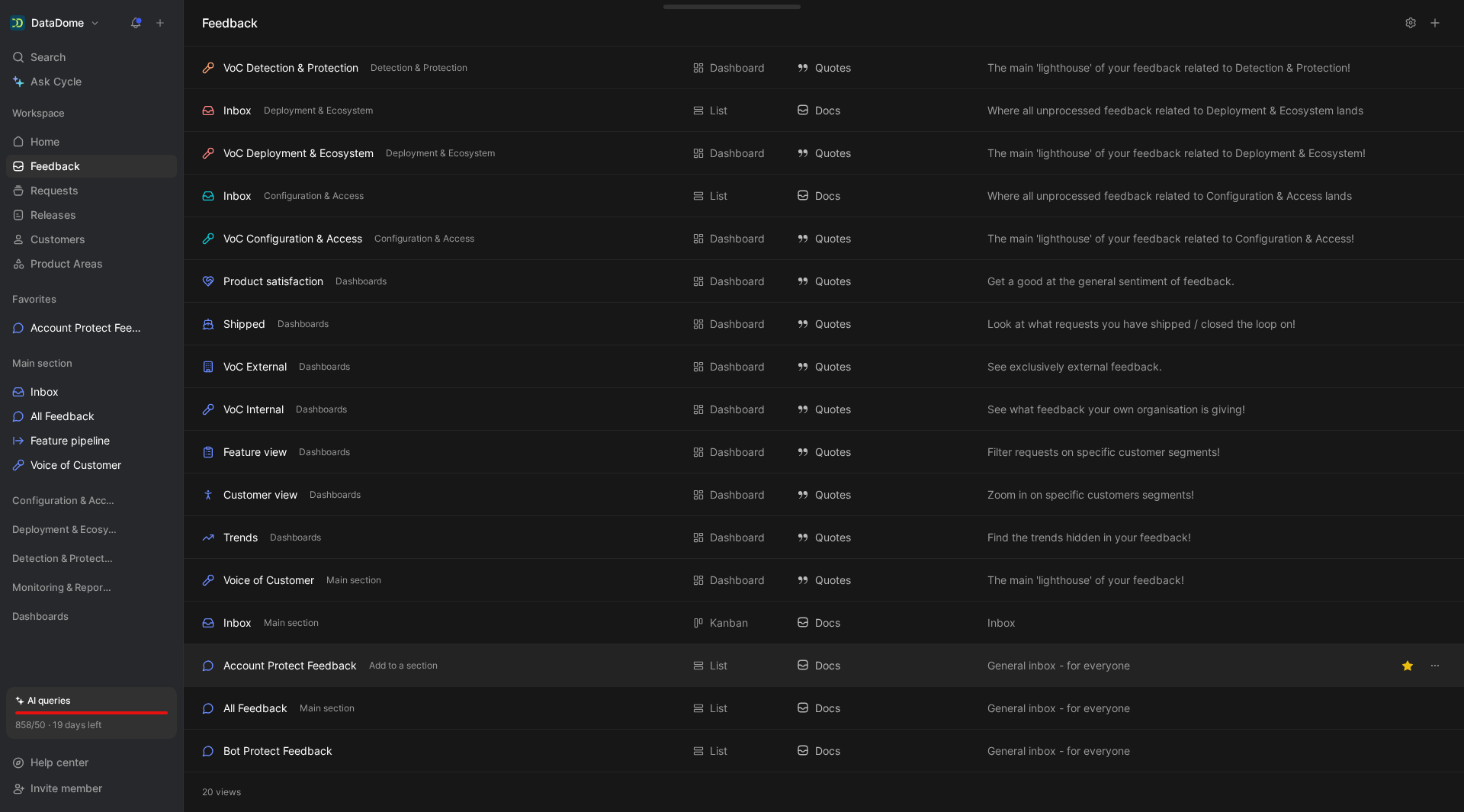
click at [269, 666] on div "Account Protect Feedback" at bounding box center [290, 665] width 134 height 18
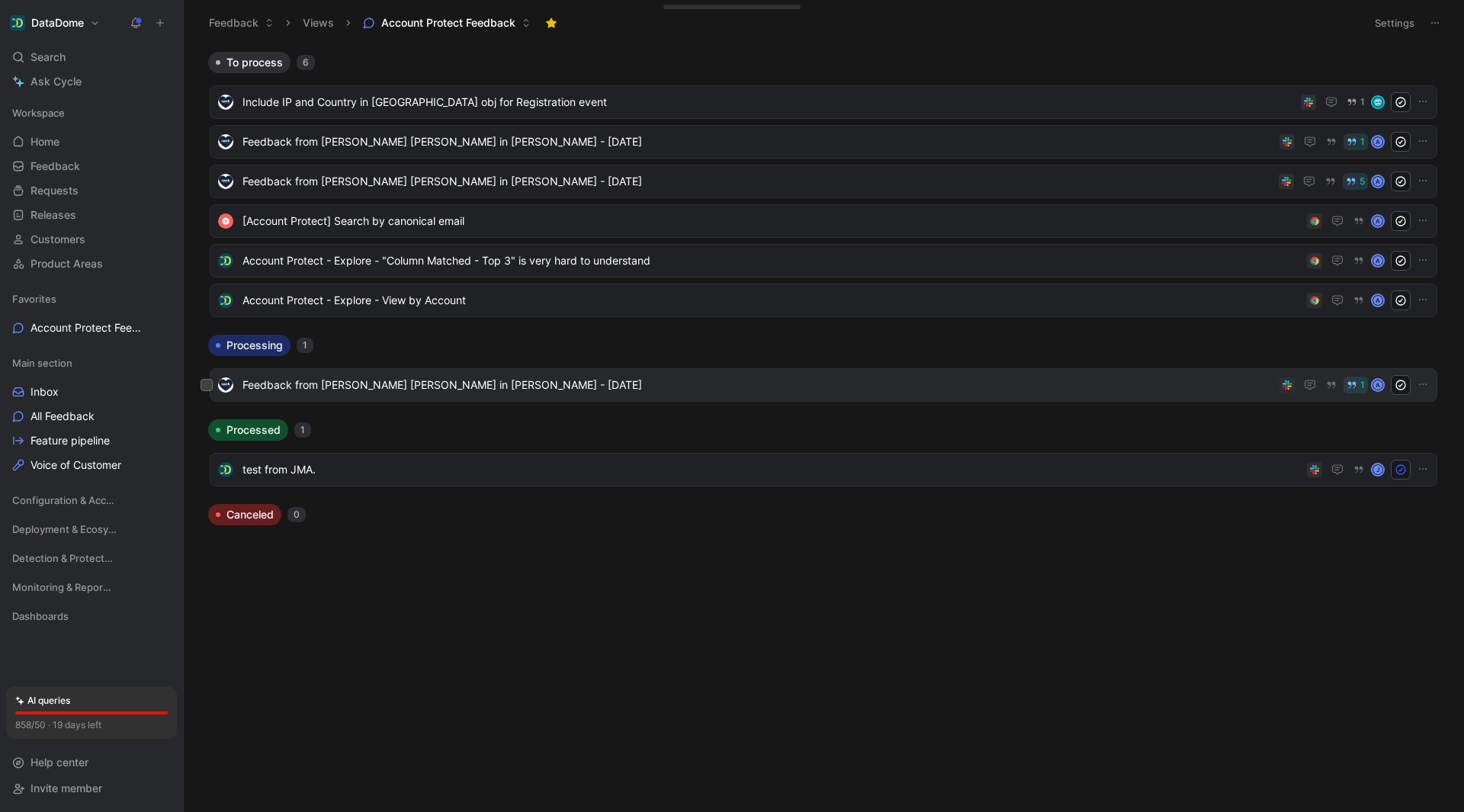
click at [437, 384] on span "Feedback from [PERSON_NAME] [PERSON_NAME] in [PERSON_NAME] - [DATE]" at bounding box center [757, 385] width 1031 height 18
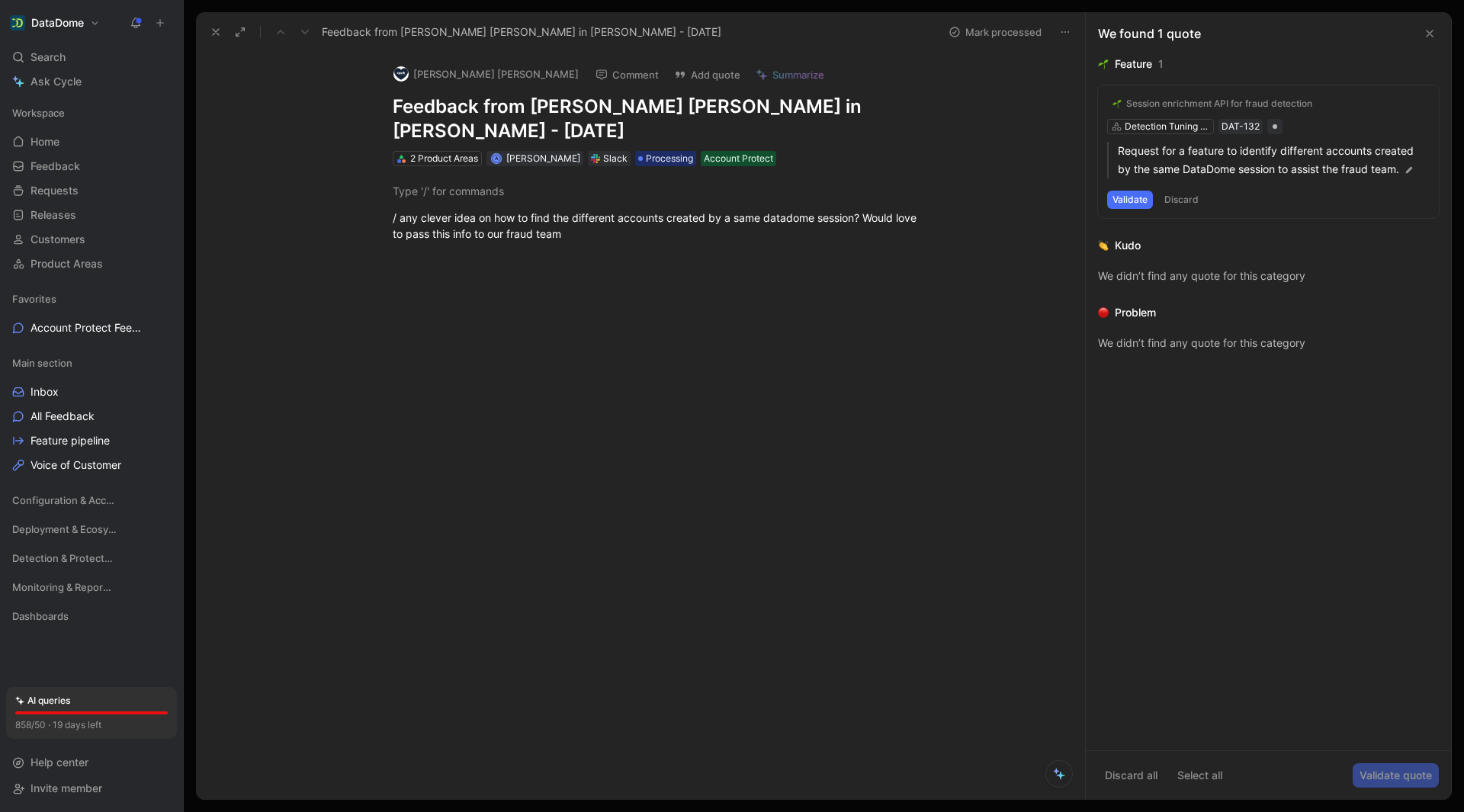
click at [1365, 117] on div "Session enrichment API for fraud detection Detection Tuning & Enrichment DAT-13…" at bounding box center [1269, 152] width 341 height 133
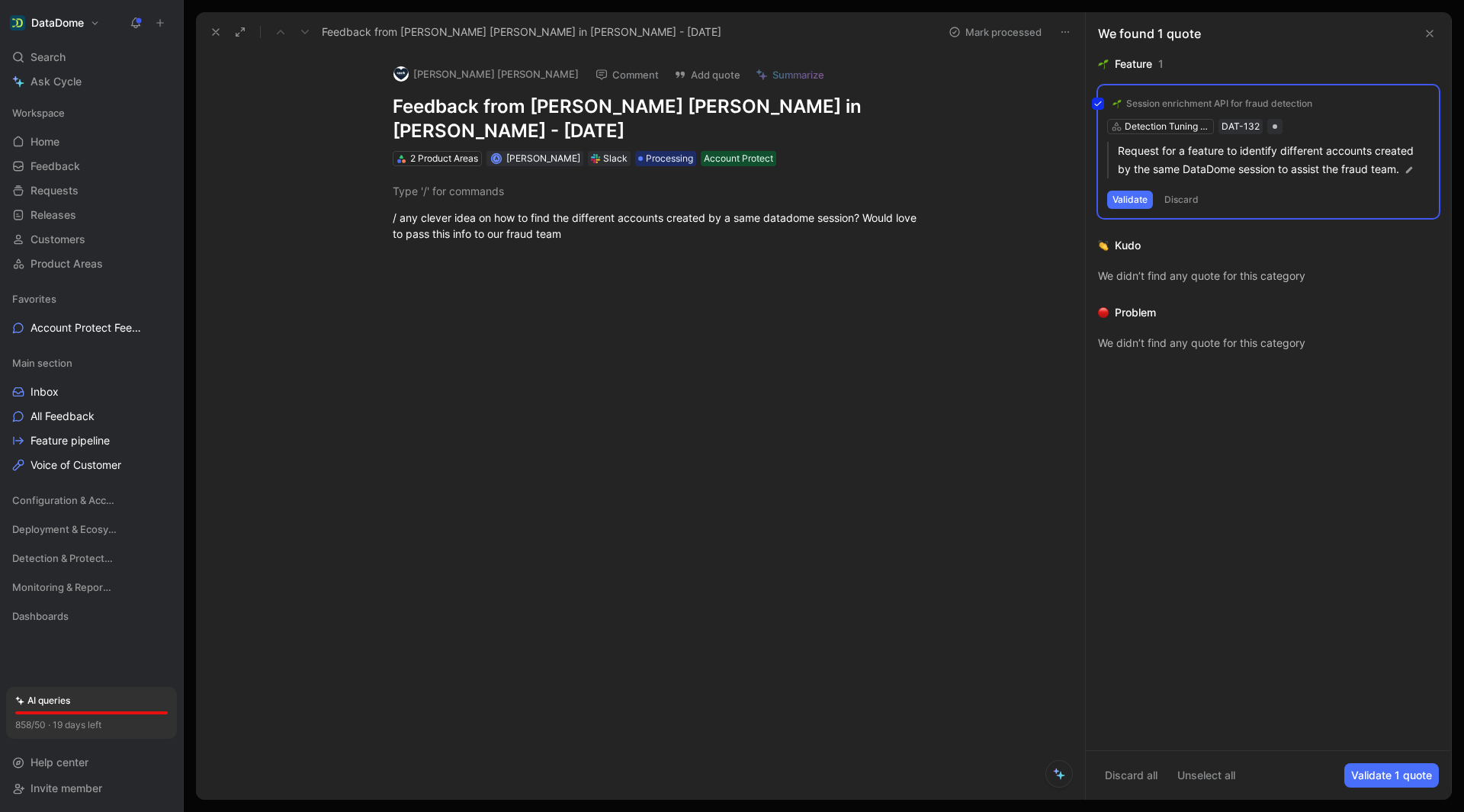
click at [1277, 160] on div "Session enrichment API for fraud detection Detection Tuning & Enrichment DAT-13…" at bounding box center [1269, 152] width 341 height 133
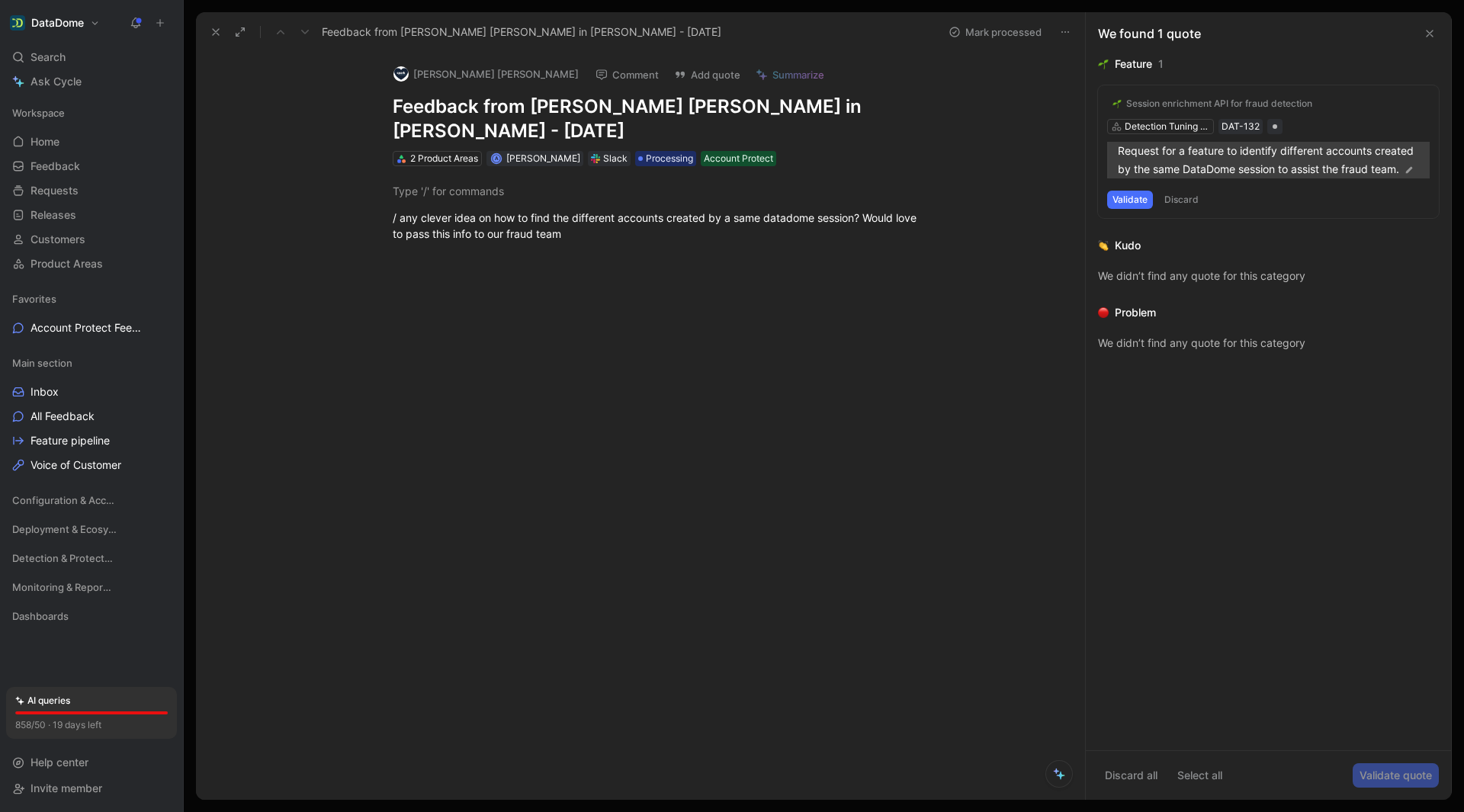
click at [1322, 145] on p "Request for a feature to identify different accounts created by the same DataDo…" at bounding box center [1273, 159] width 312 height 37
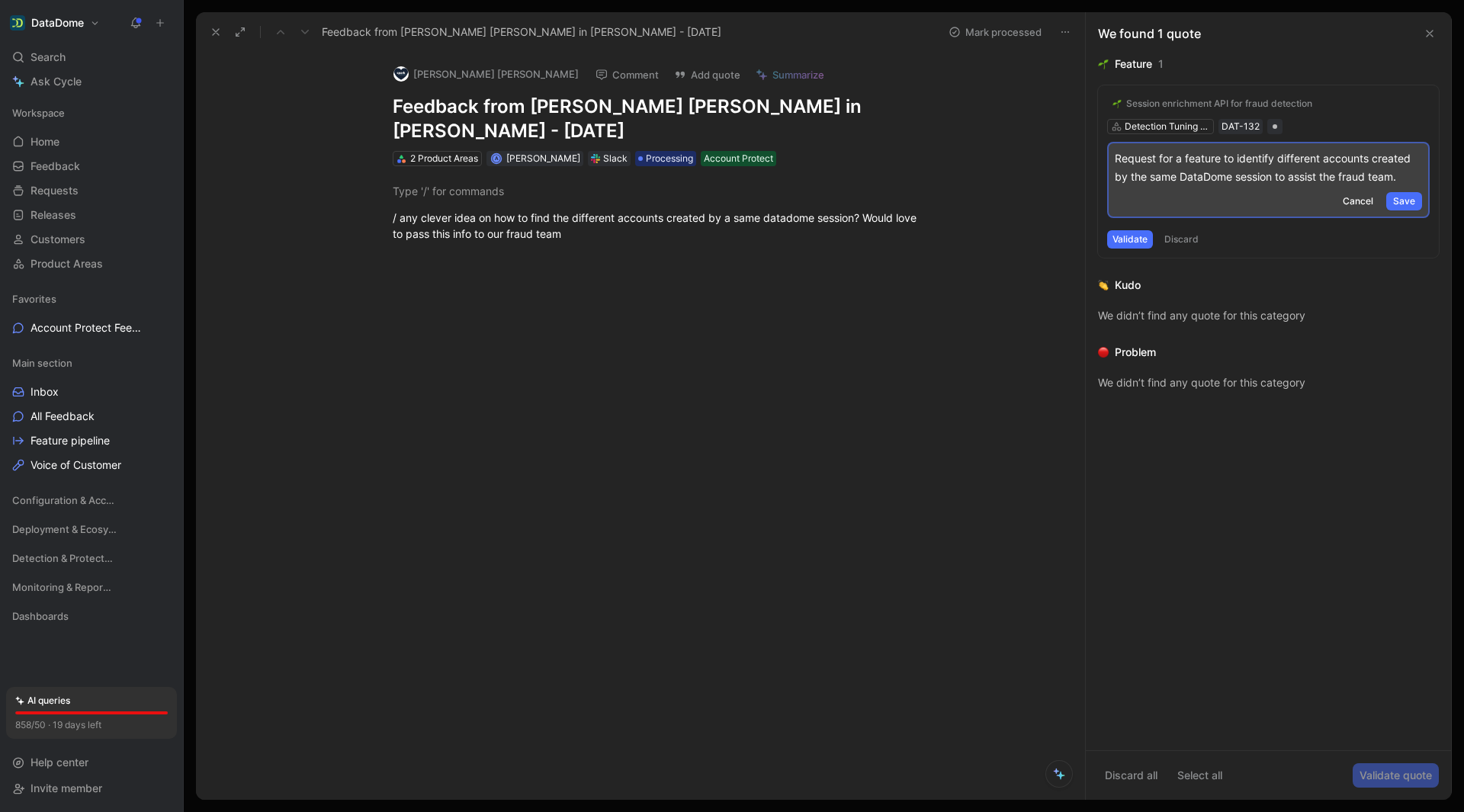
click at [1328, 121] on div "Session enrichment API for fraud detection Detection Tuning & Enrichment DAT-13…" at bounding box center [1269, 171] width 341 height 172
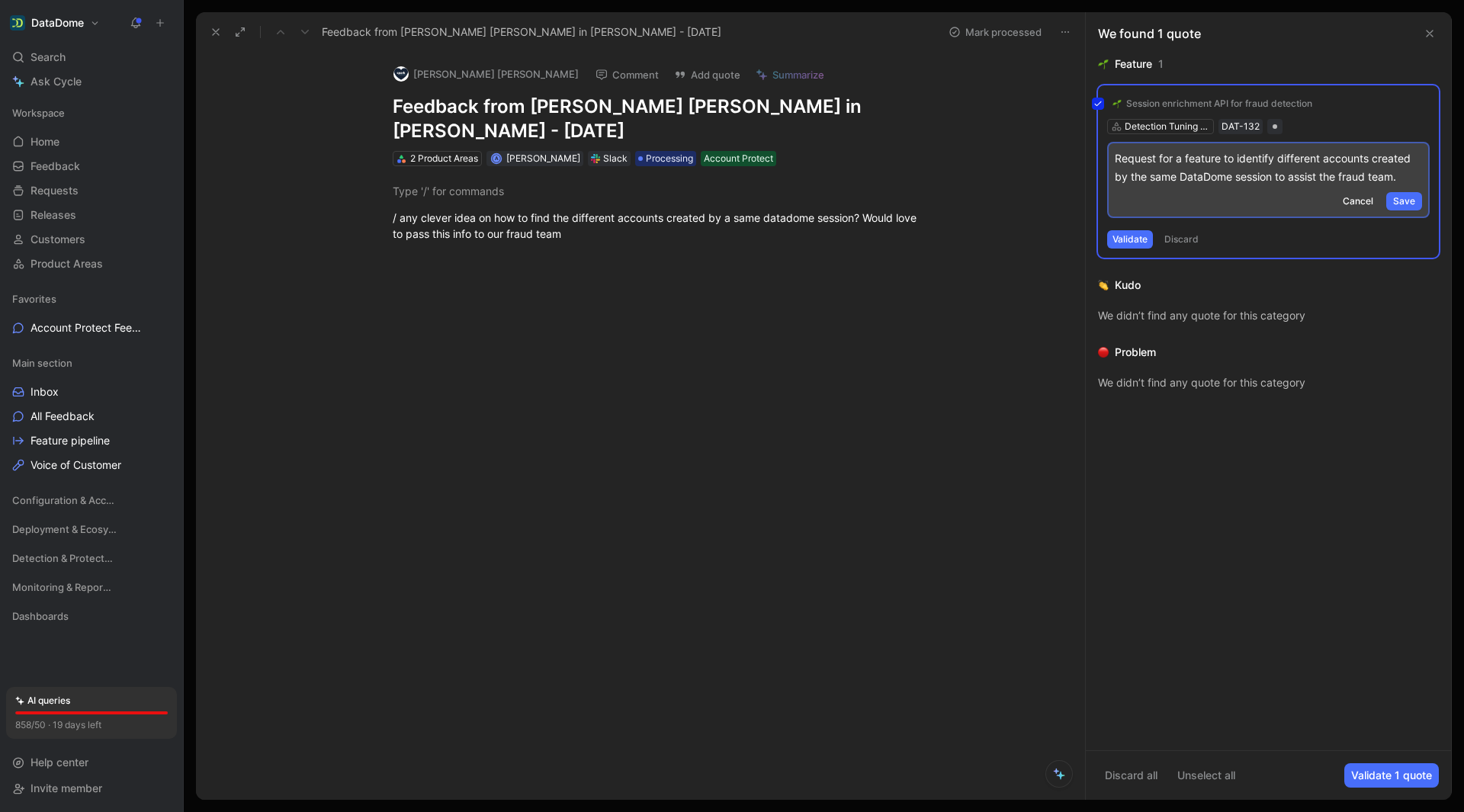
click at [1246, 128] on div "Session enrichment API for fraud detection Detection Tuning & Enrichment DAT-13…" at bounding box center [1269, 171] width 341 height 172
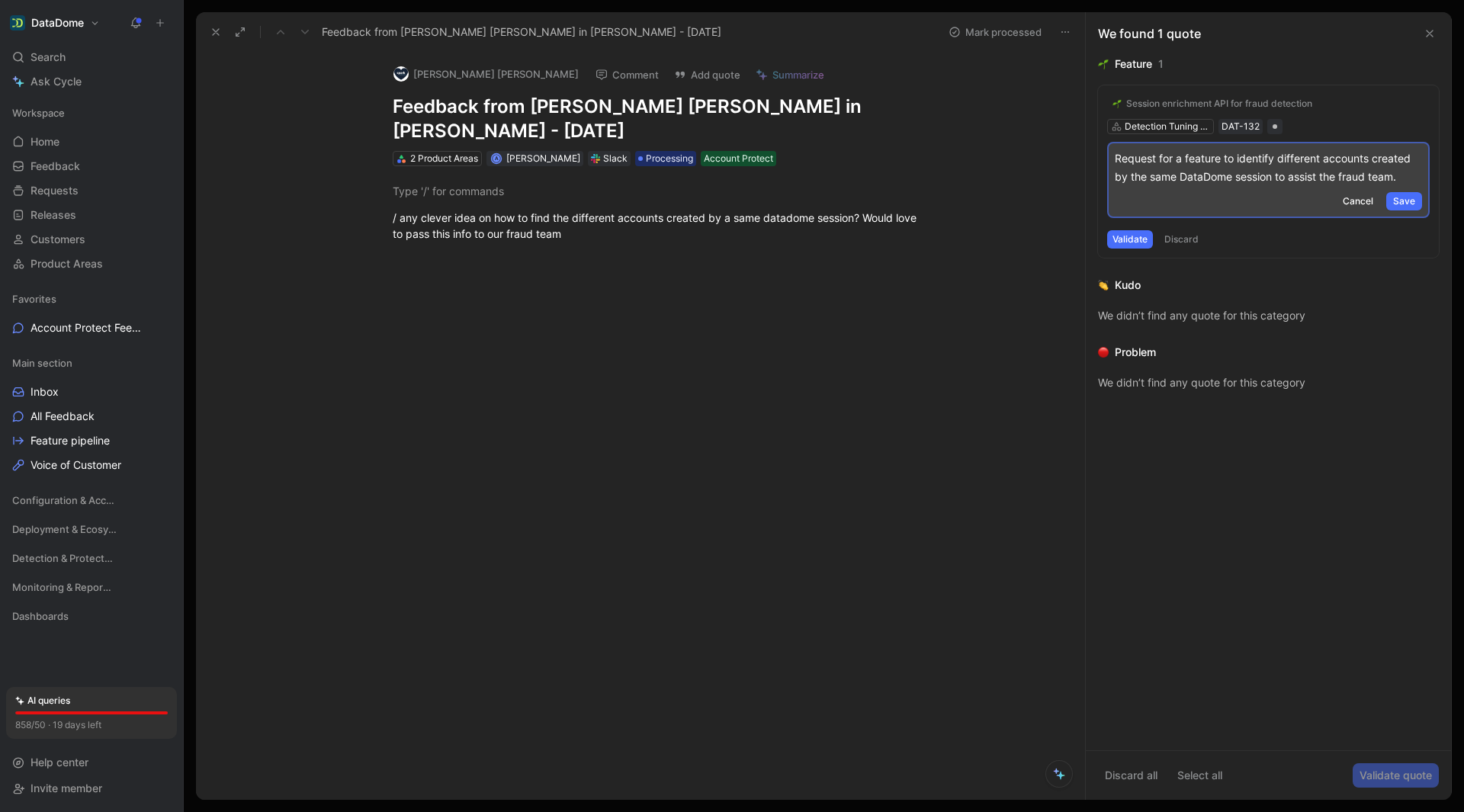
click at [1241, 122] on div "Session enrichment API for fraud detection Detection Tuning & Enrichment DAT-13…" at bounding box center [1269, 171] width 341 height 172
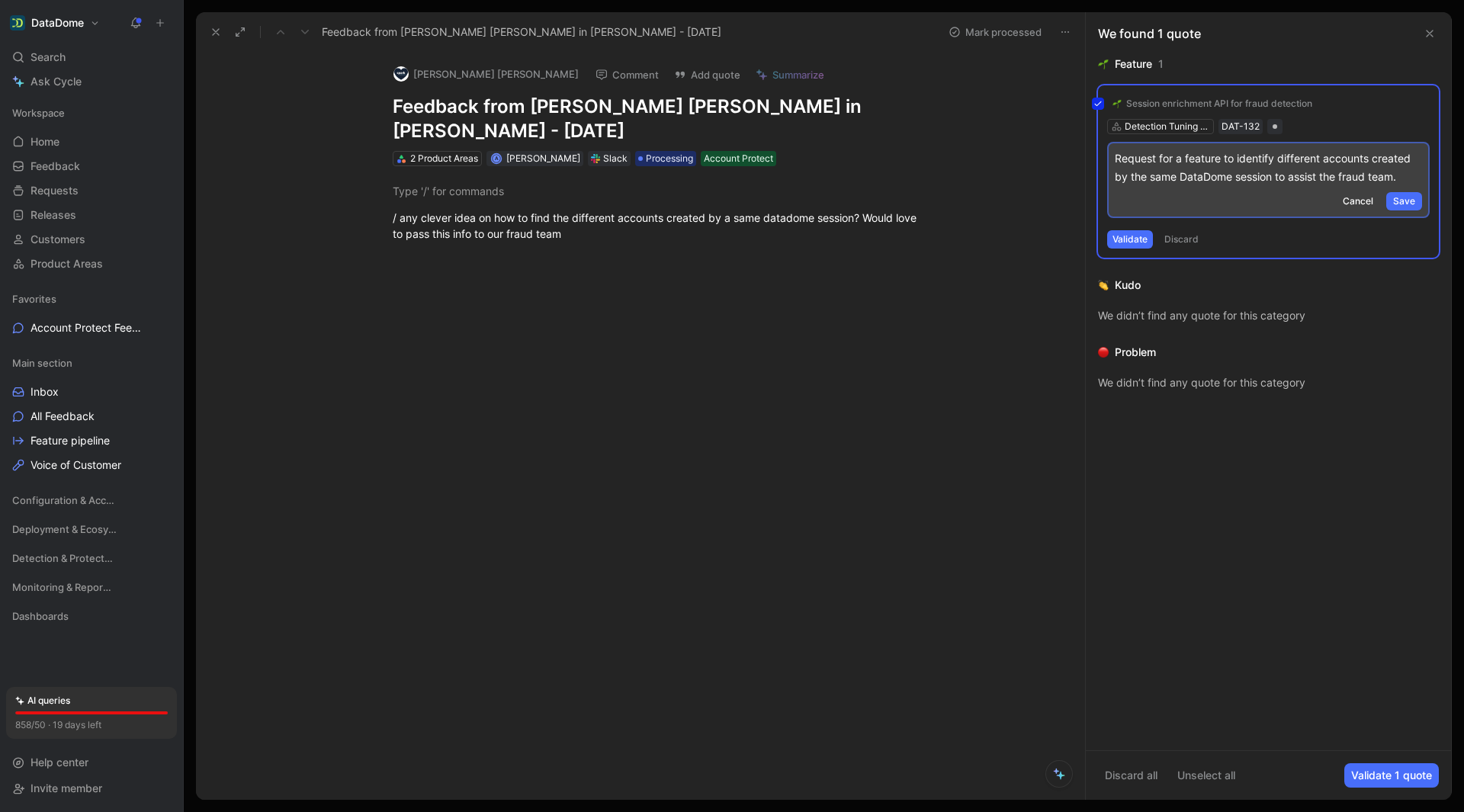
click at [1326, 52] on div "We found 1 quote" at bounding box center [1268, 34] width 365 height 43
click at [1358, 200] on div "Session enrichment API for fraud detection Detection Tuning & Enrichment DAT-13…" at bounding box center [1269, 171] width 341 height 172
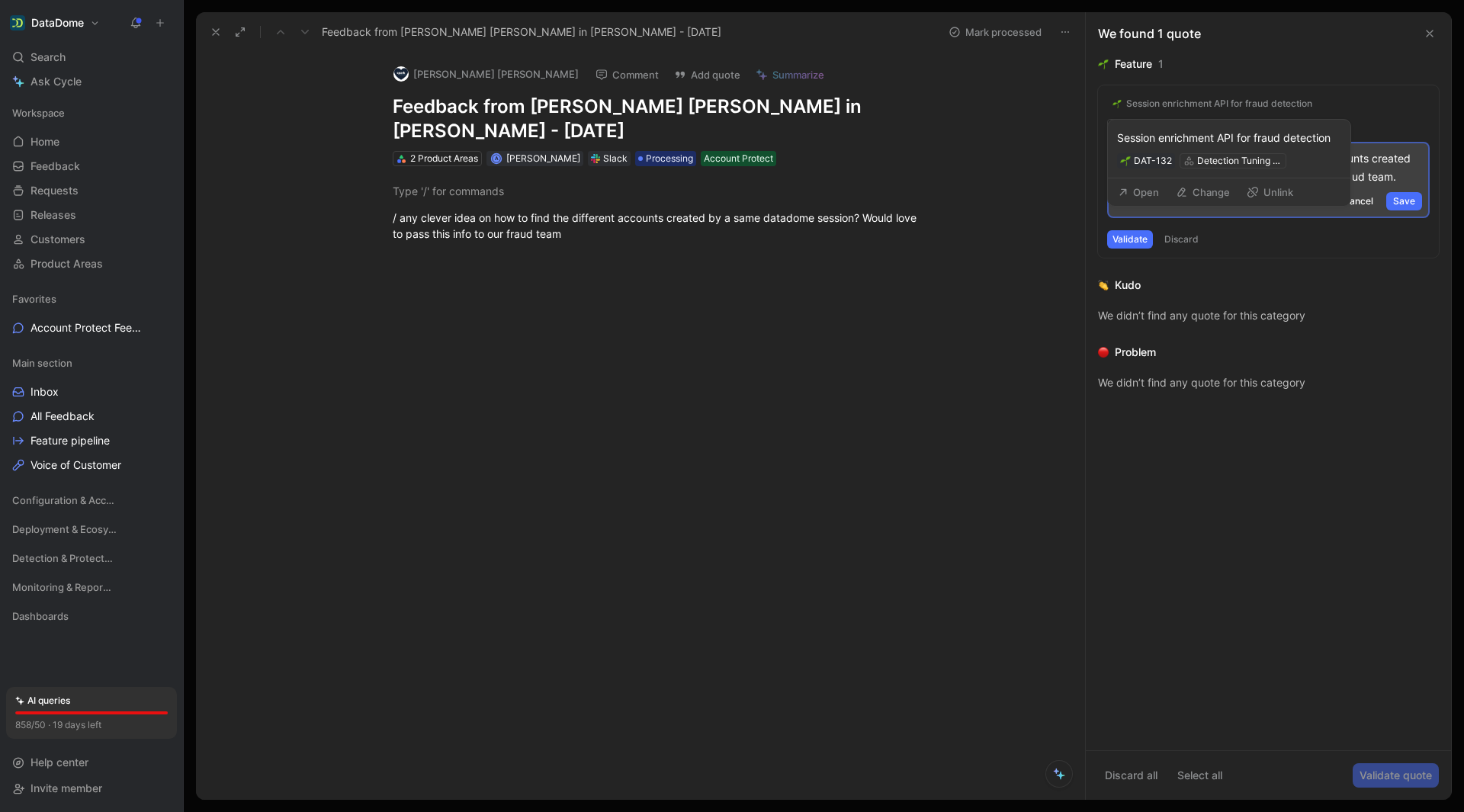
click at [1241, 124] on div "Session enrichment API for fraud detection DAT-132 Detection Tuning & Enrichment" at bounding box center [1230, 148] width 242 height 59
click at [1220, 141] on div "Session enrichment API for fraud detection" at bounding box center [1229, 138] width 224 height 18
click at [1138, 159] on div "DAT-132" at bounding box center [1153, 161] width 38 height 16
click at [1356, 199] on span "Cancel" at bounding box center [1358, 202] width 30 height 16
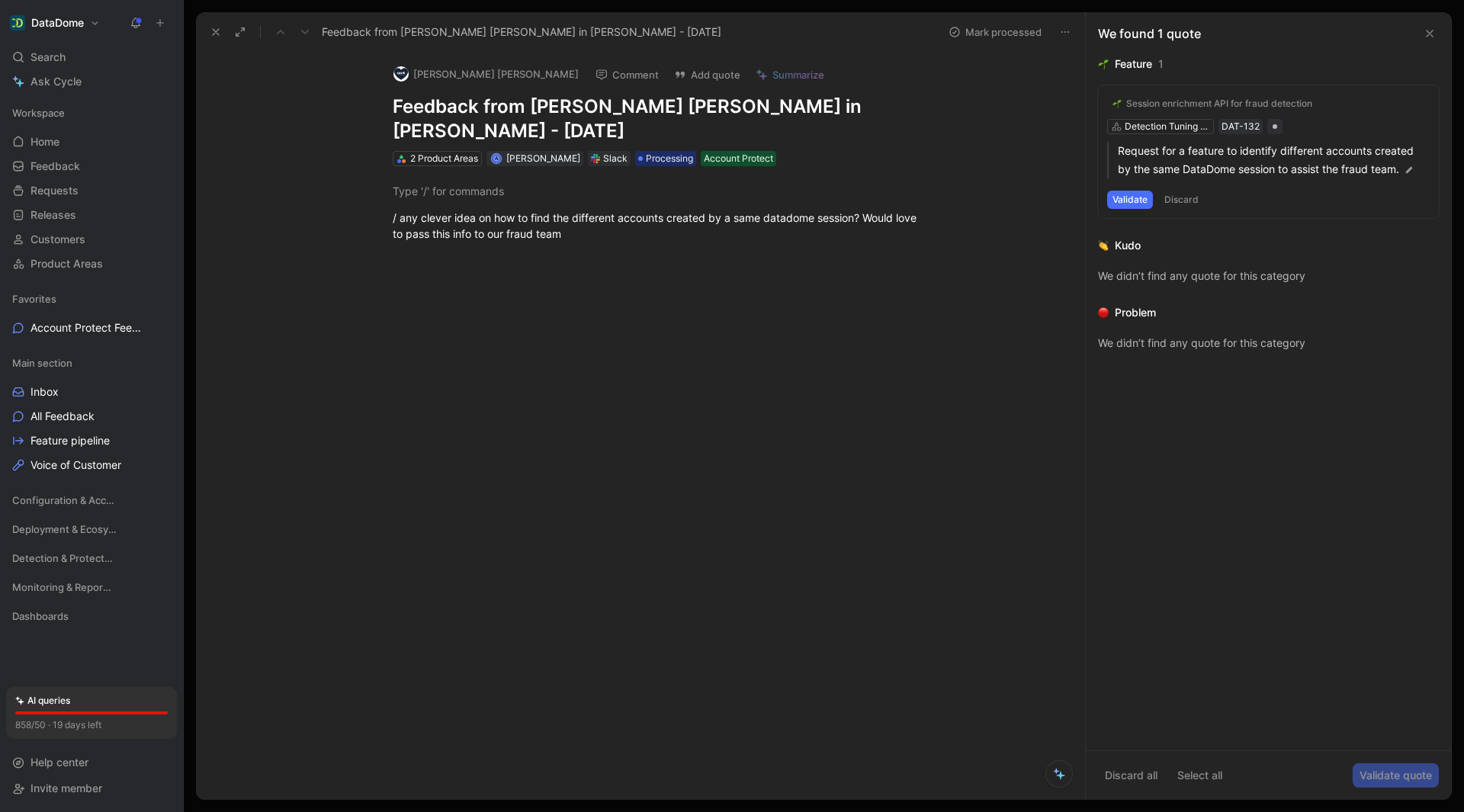
click at [210, 30] on icon at bounding box center [216, 32] width 13 height 13
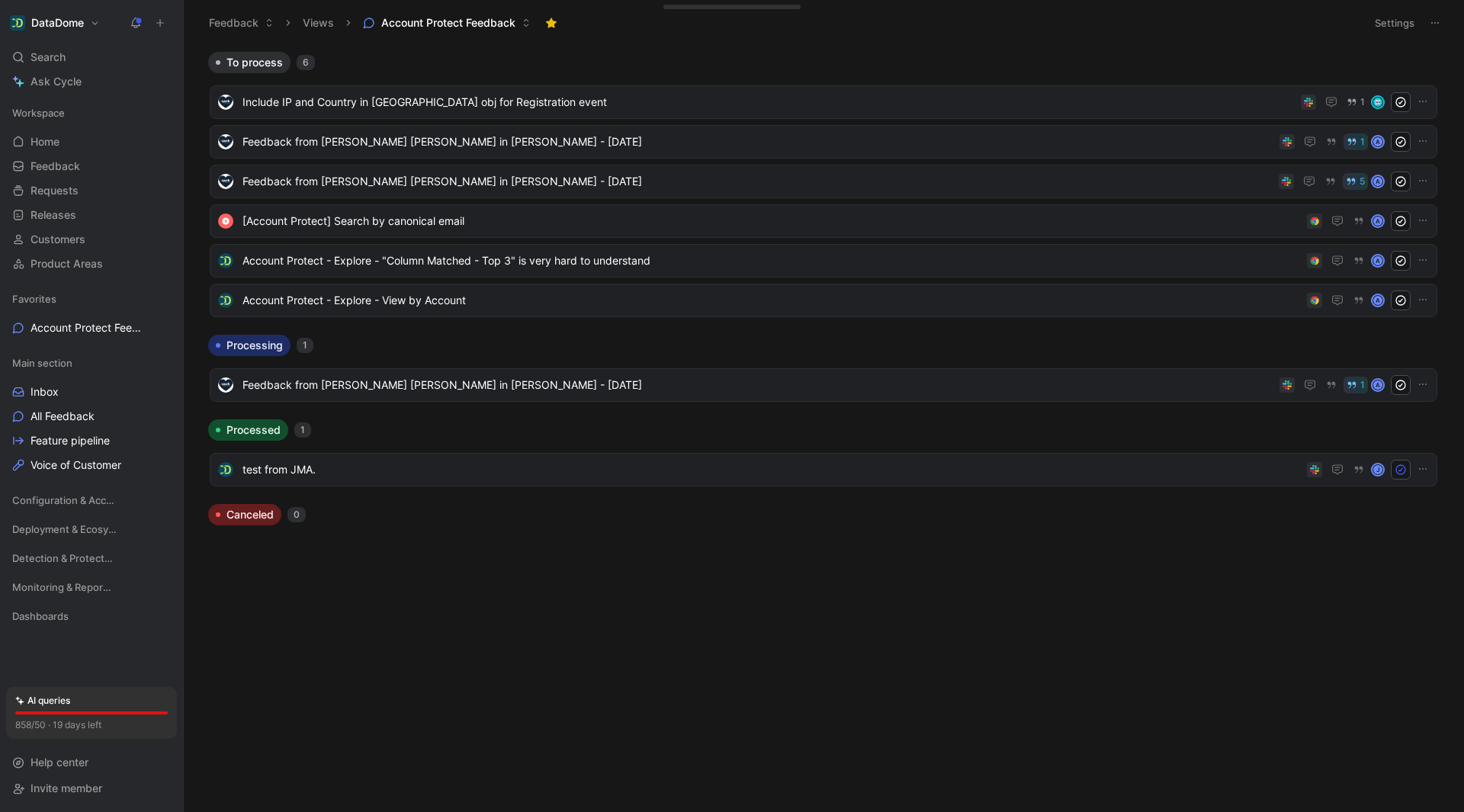
click at [237, 20] on button "Feedback" at bounding box center [242, 23] width 78 height 23
click at [250, 51] on span "Feedback" at bounding box center [252, 54] width 49 height 13
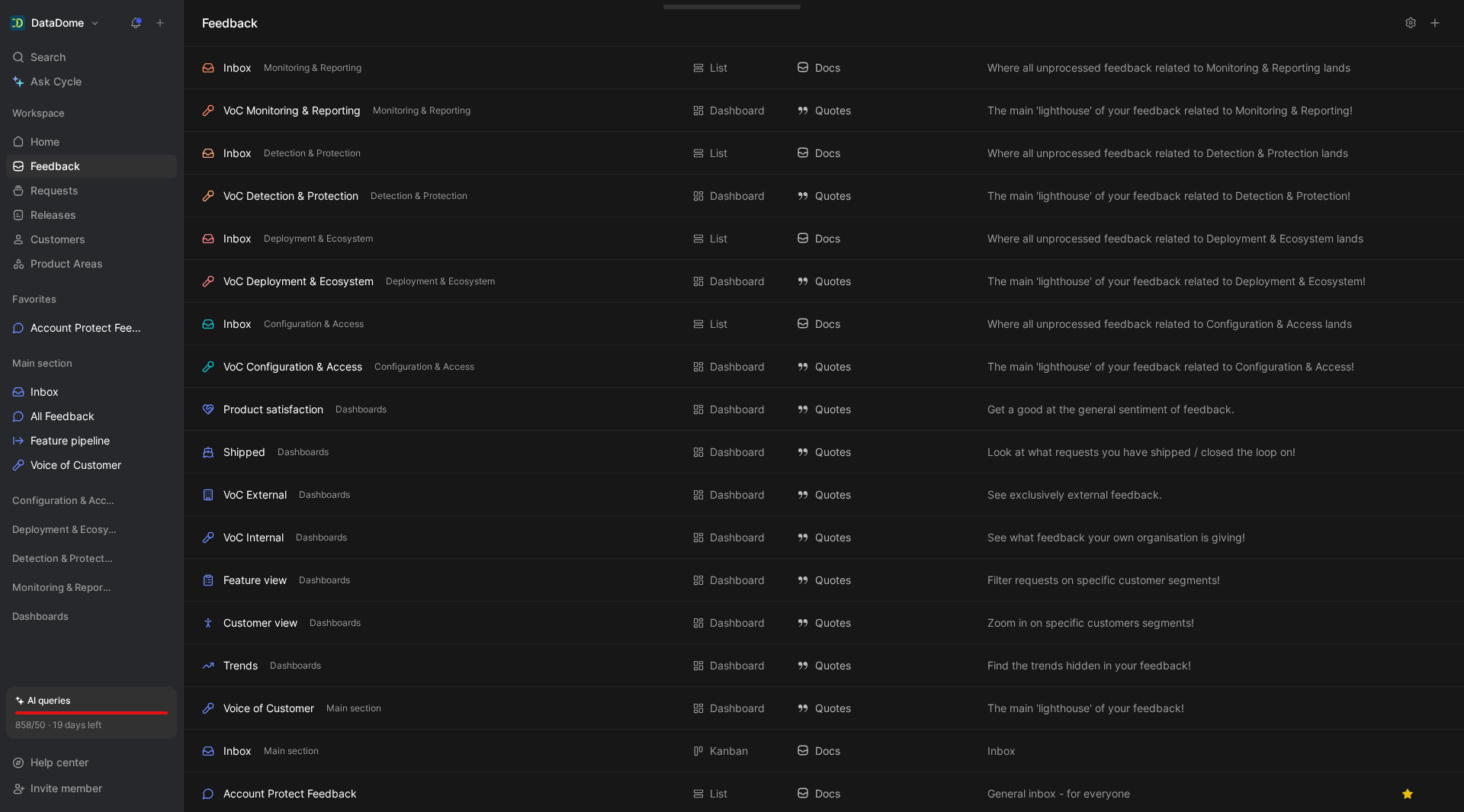
click at [1440, 21] on icon at bounding box center [1435, 23] width 13 height 13
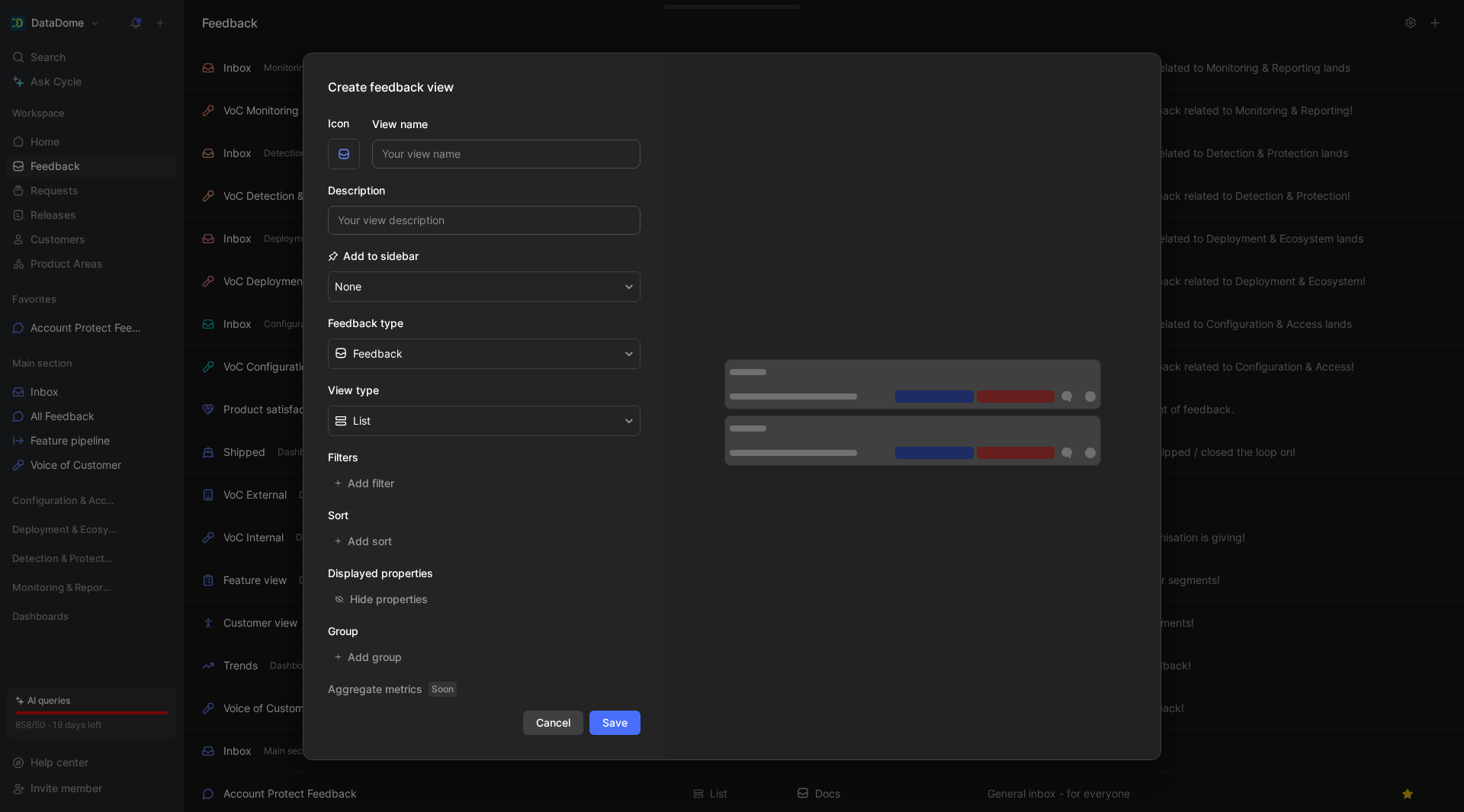
click at [549, 726] on span "Cancel" at bounding box center [553, 722] width 34 height 18
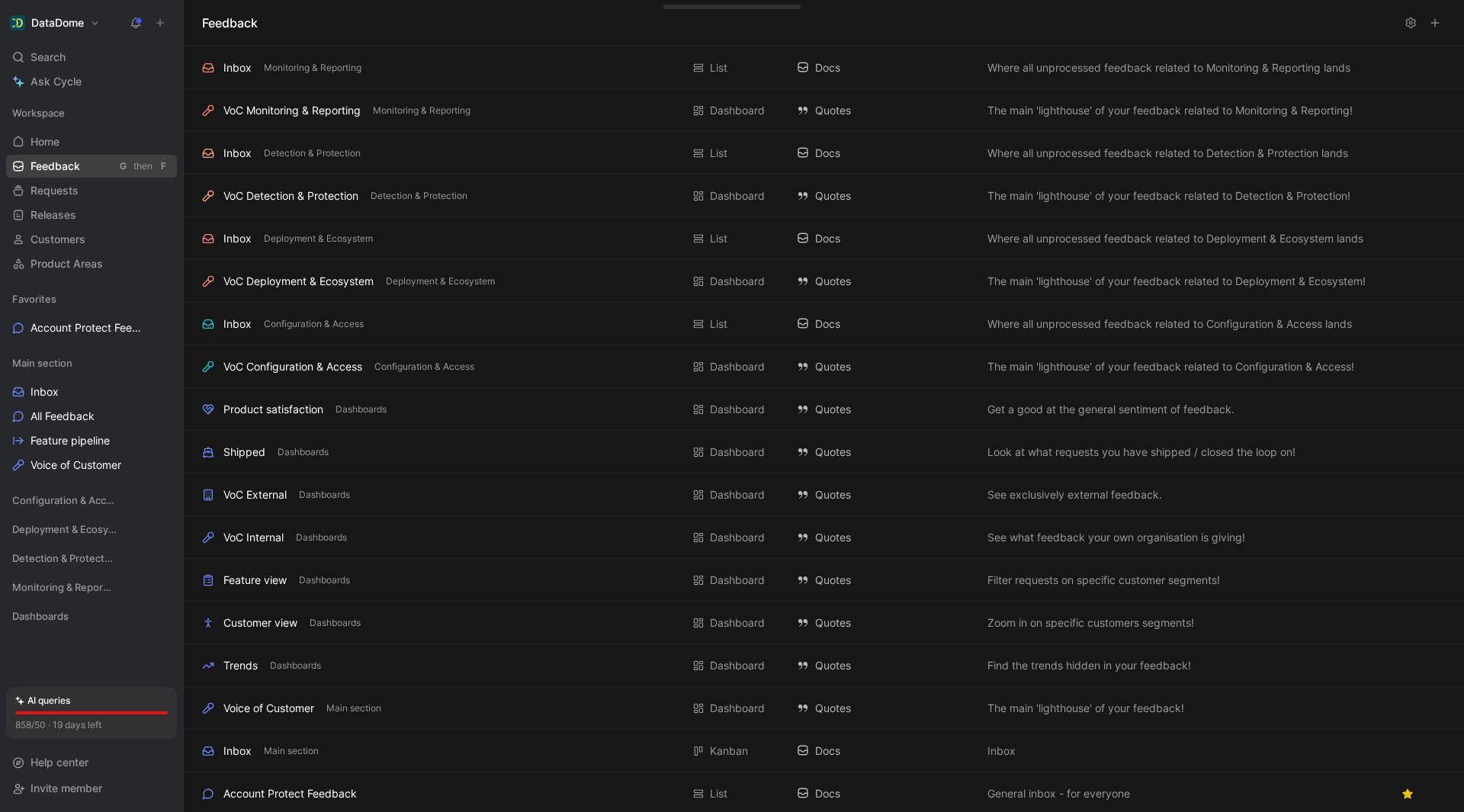
click at [66, 173] on span "Feedback" at bounding box center [55, 166] width 49 height 16
click at [70, 420] on span "All Feedback" at bounding box center [63, 417] width 64 height 16
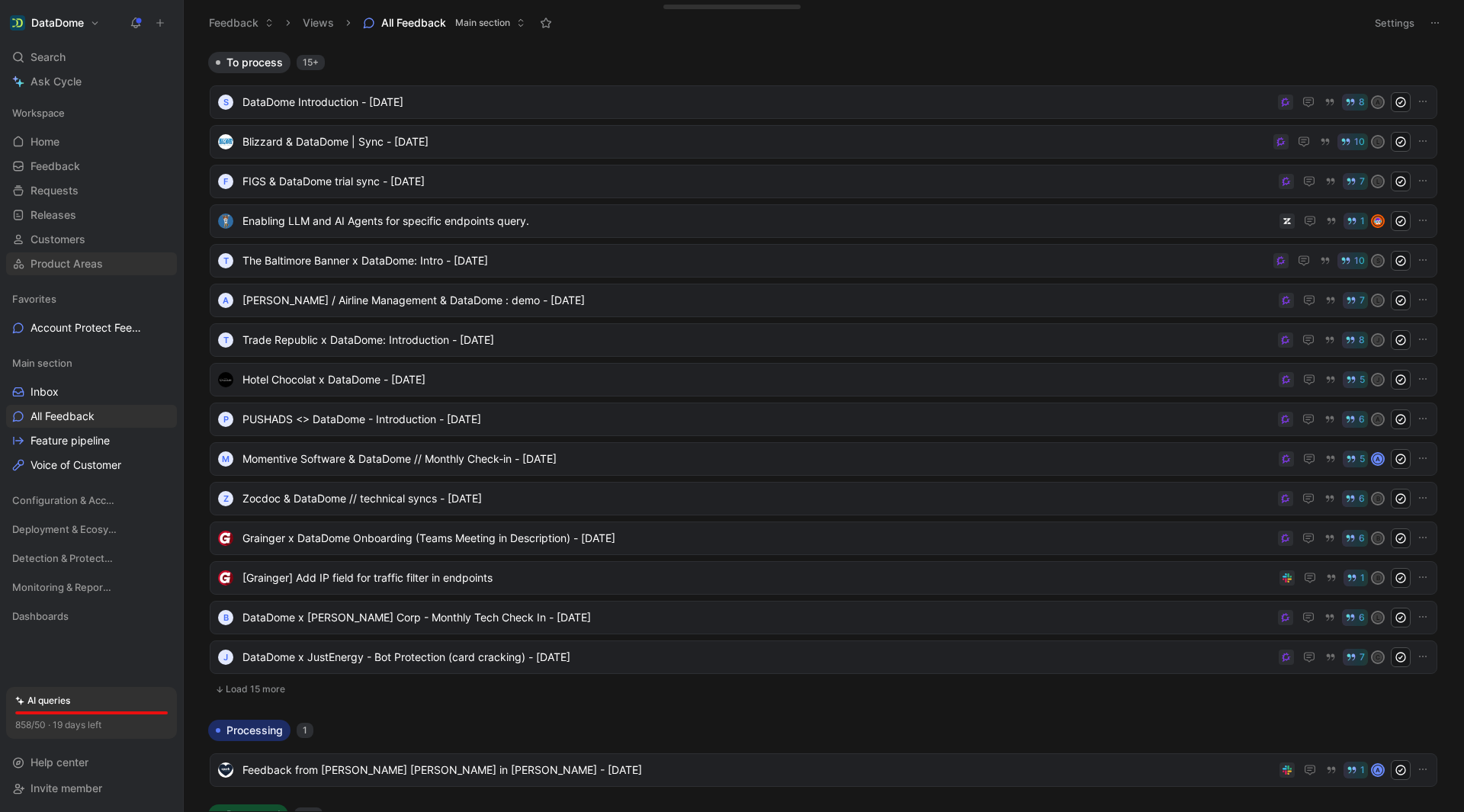
click at [67, 263] on span "Product Areas" at bounding box center [66, 264] width 73 height 16
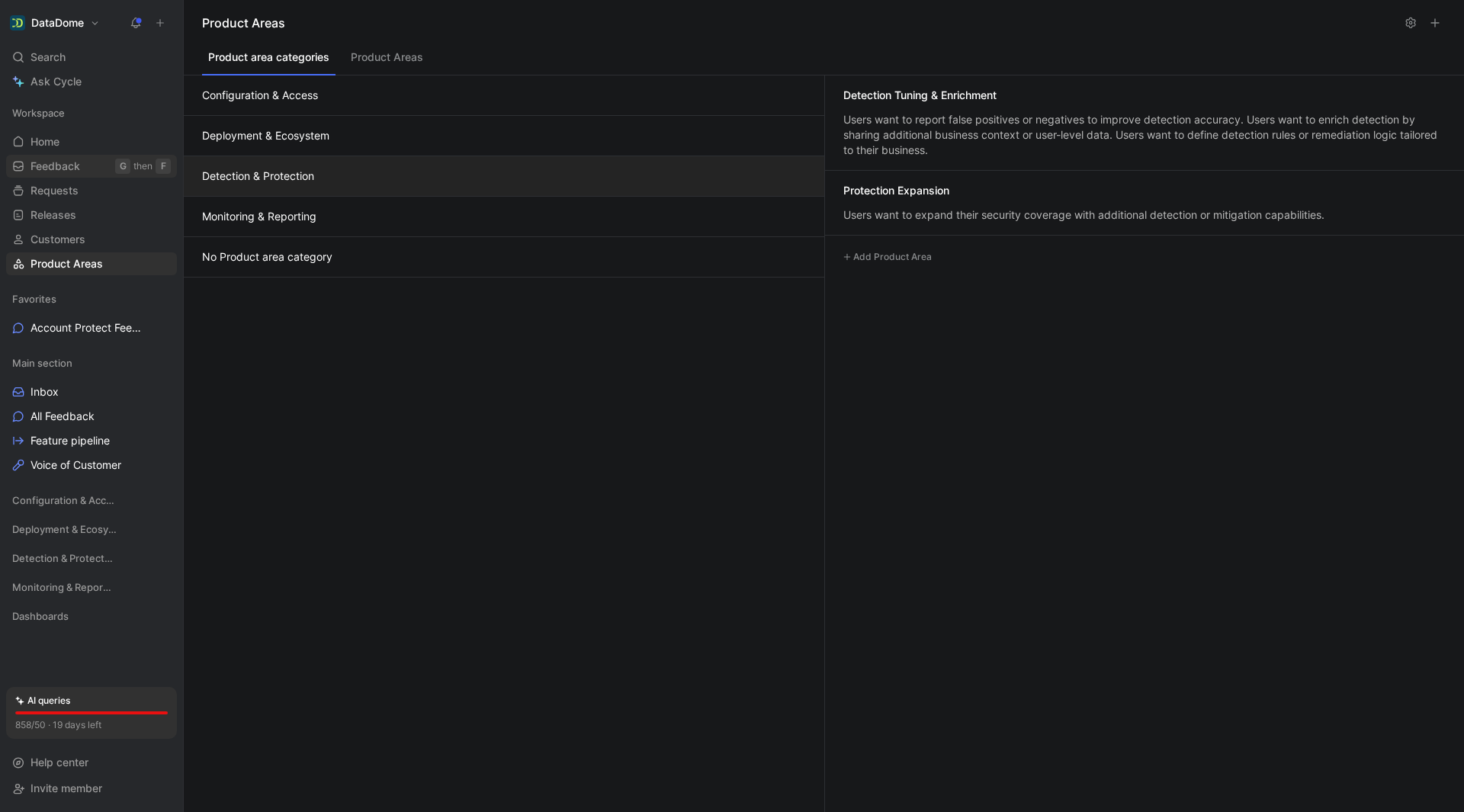
click at [71, 172] on span "Feedback" at bounding box center [55, 166] width 49 height 16
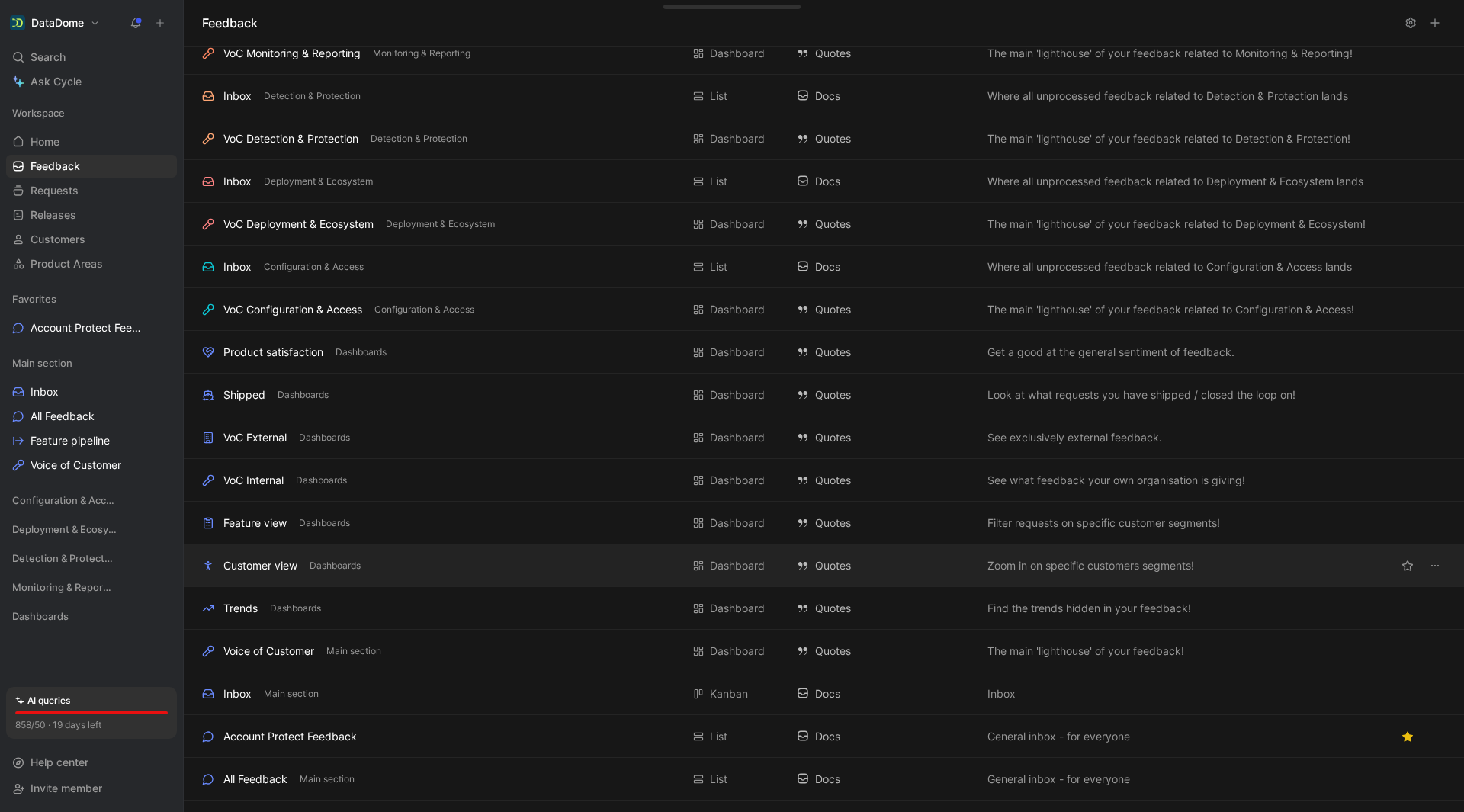
scroll to position [128, 0]
